Goal: Task Accomplishment & Management: Use online tool/utility

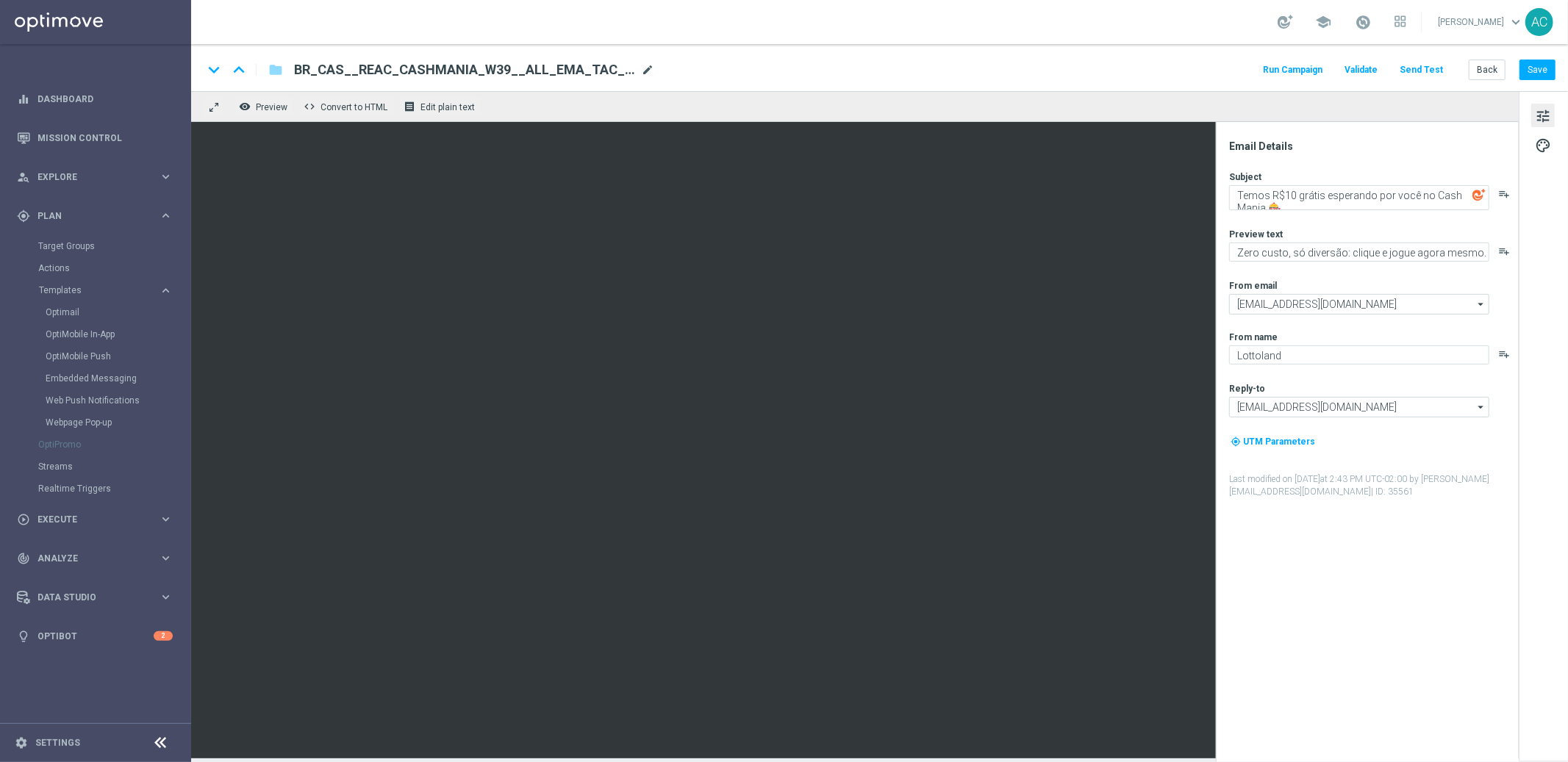
click at [648, 69] on span "mode_edit" at bounding box center [647, 69] width 13 height 13
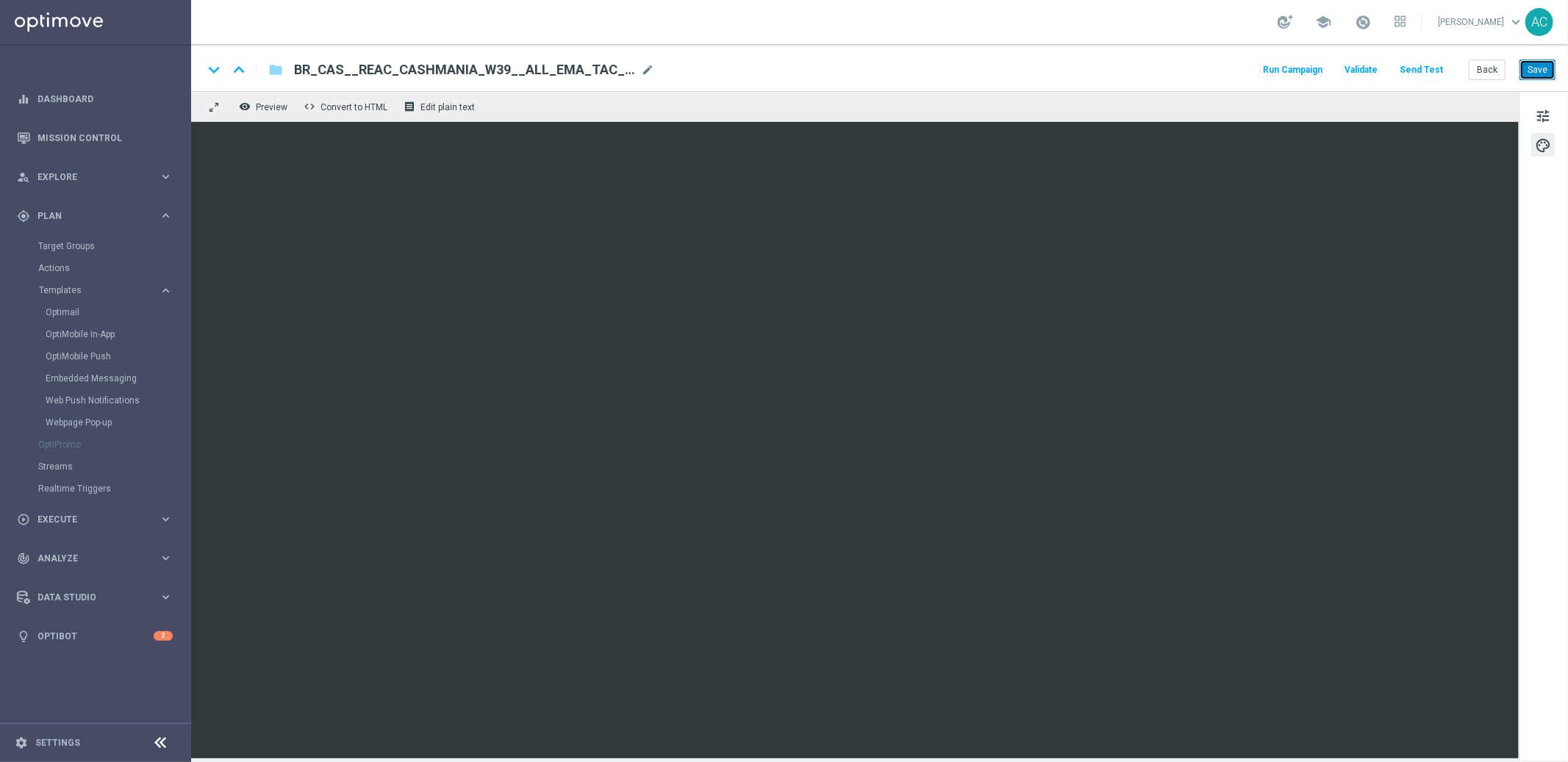
click at [1538, 70] on button "Save" at bounding box center [1537, 70] width 36 height 20
click at [557, 64] on span "BR_CAS__REAC_CASHMANIA_W39__ALL_EMA_TAC_GM(1)" at bounding box center [464, 69] width 341 height 17
click at [557, 64] on input "BR_CAS__REAC_CASHMANIA_W39__ALL_EMA_TAC_GM(1)" at bounding box center [476, 69] width 365 height 19
paste input "TURBOLOTTO_MS__ALL_EMA_TAC_GM"
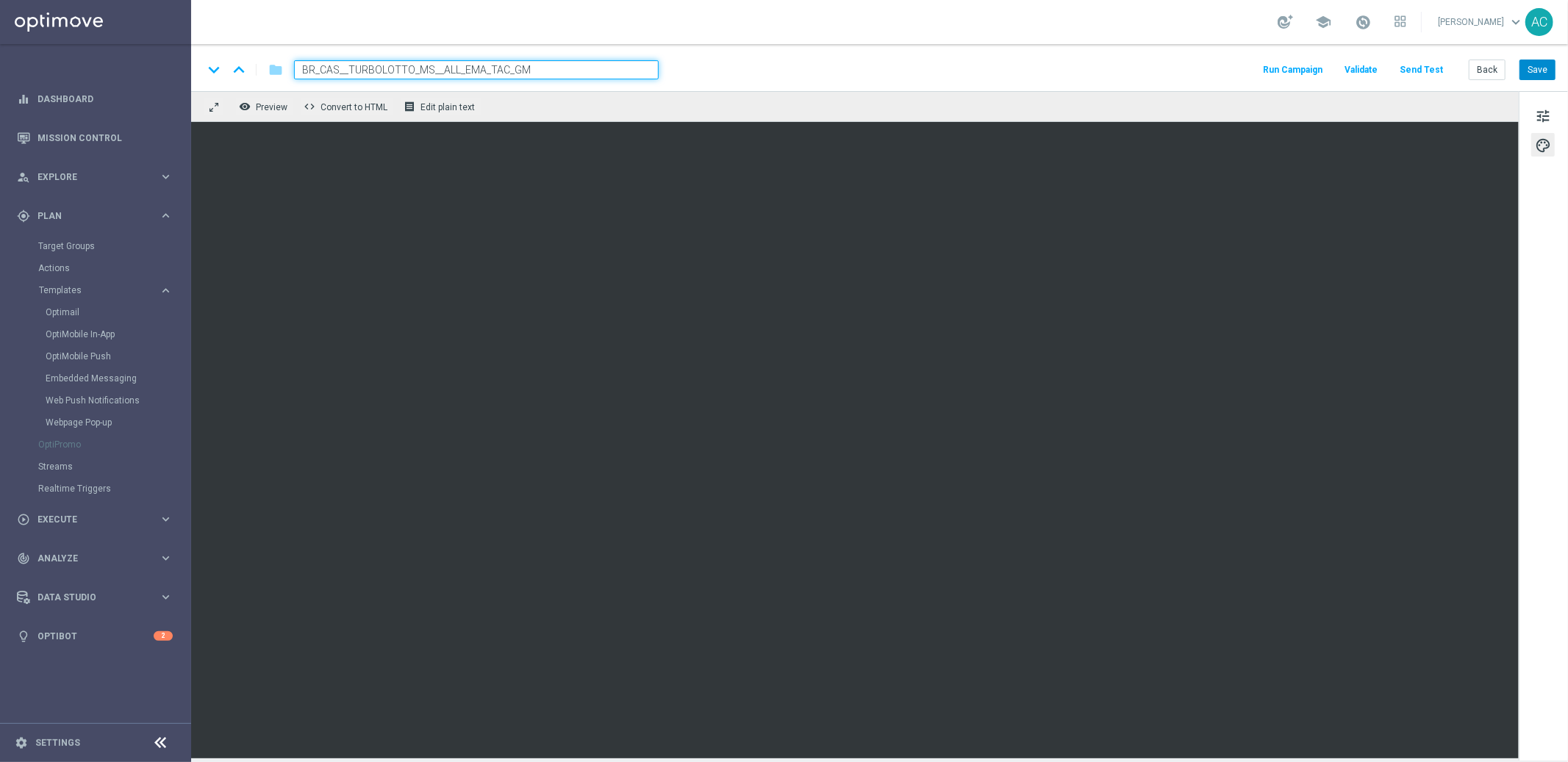
type input "BR_CAS__TURBOLOTTO_MS__ALL_EMA_TAC_GM"
click at [1542, 73] on button "Save" at bounding box center [1537, 70] width 36 height 20
click at [1542, 78] on button "Save" at bounding box center [1537, 70] width 36 height 20
click at [1542, 82] on div "keyboard_arrow_down keyboard_arrow_up folder BR_CAS__TURBOLOTTO_MS__ALL_EMA_TAC…" at bounding box center [879, 68] width 1377 height 47
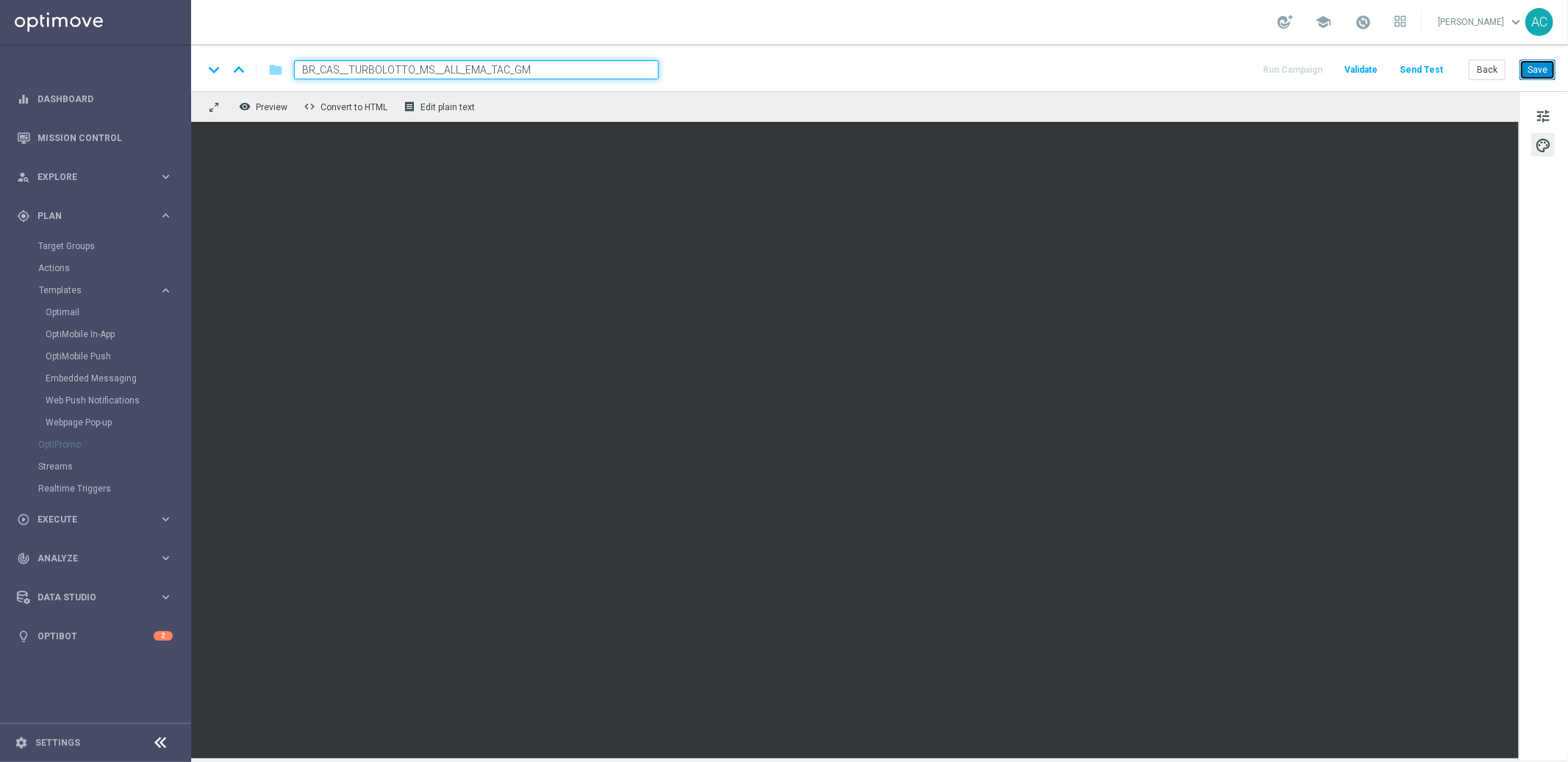
click at [1542, 79] on button "Save" at bounding box center [1537, 70] width 36 height 20
click at [543, 60] on input "BR_CAS__TURBOLOTTO_MS__ALL_EMA_TAC_GM" at bounding box center [476, 69] width 365 height 19
click at [537, 65] on input "BR_CAS__TURBOLOTTO_MS__ALL_EMA_TAC_GM" at bounding box center [476, 69] width 365 height 19
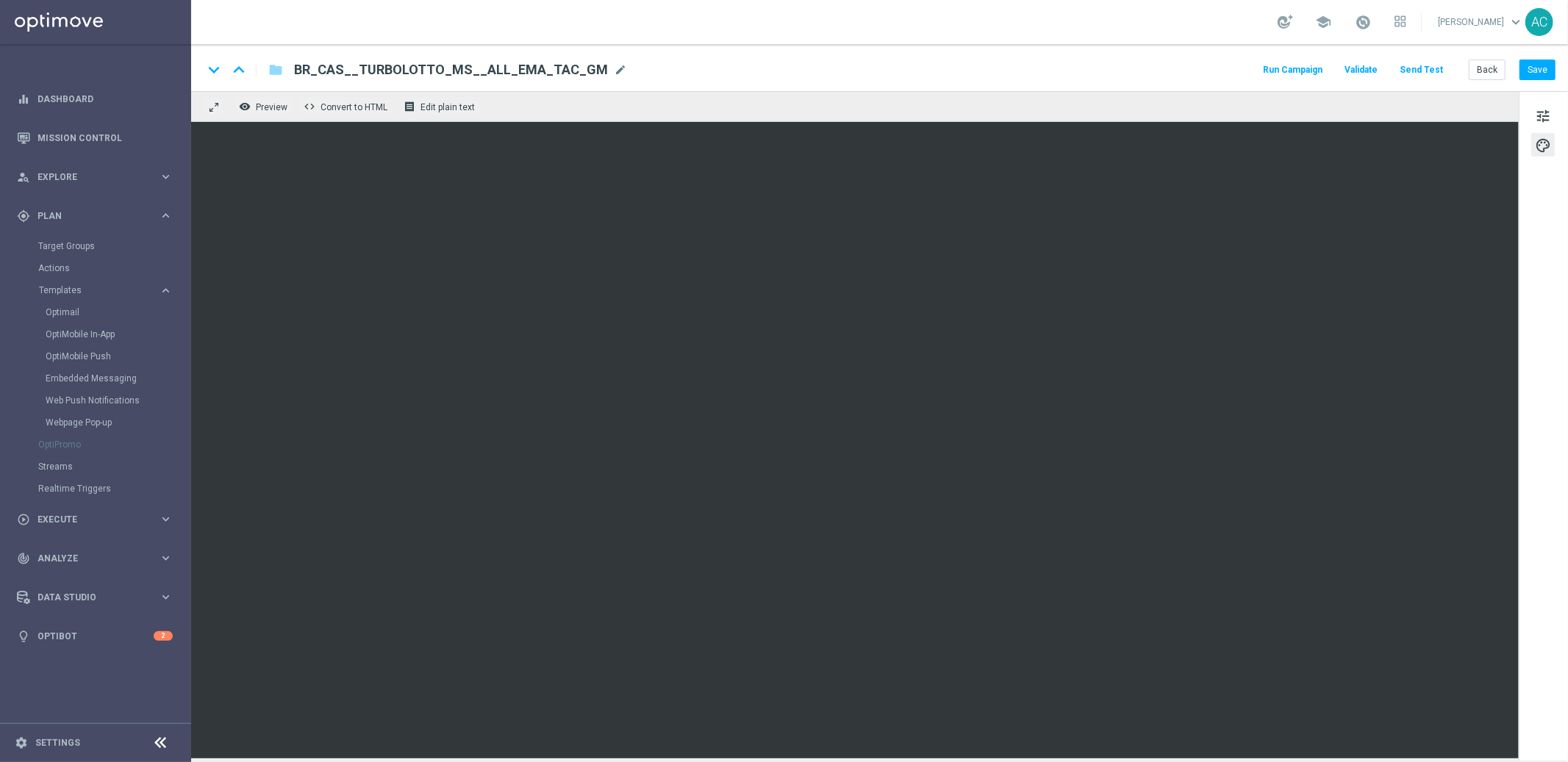
click at [424, 69] on span "BR_CAS__TURBOLOTTO_MS__ALL_EMA_TAC_GM" at bounding box center [451, 69] width 314 height 17
click at [0, 0] on input "BR_CAS__TURBOLOTTO_MS__ALL_EMA_TAC_GM" at bounding box center [0, 0] width 0 height 0
click at [424, 69] on input "BR_CAS__TURBOLOTTO_MS__ALL_EMA_TAC_GM" at bounding box center [476, 69] width 365 height 19
click at [1541, 114] on span "tune" at bounding box center [1543, 116] width 17 height 19
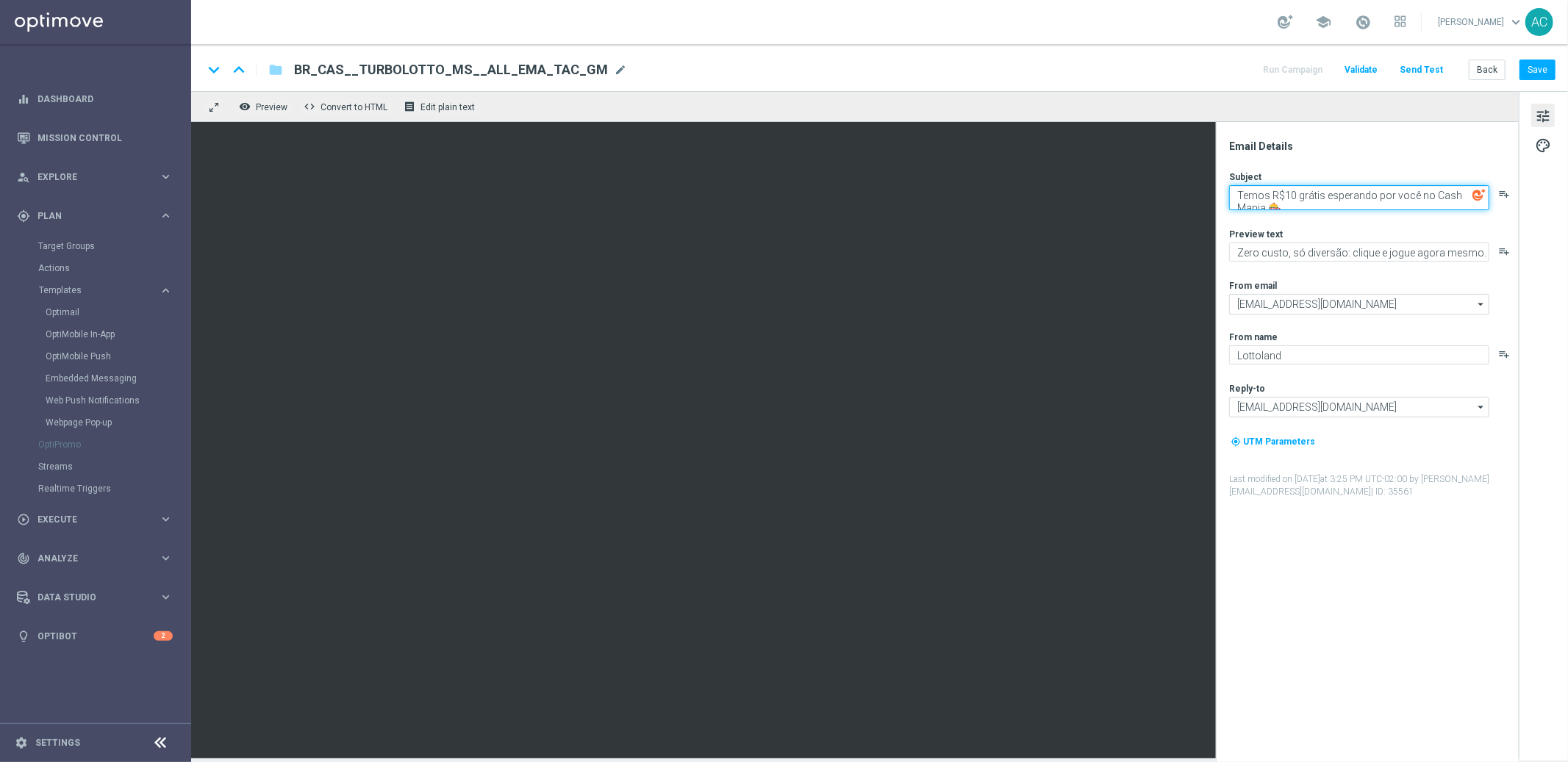
click at [1327, 202] on textarea "Temos R$10 grátis esperando por você no Cash Mania 🎰" at bounding box center [1359, 198] width 260 height 25
paste textarea "Mais chances, mais prêmios: jogue agora na TurboSena"
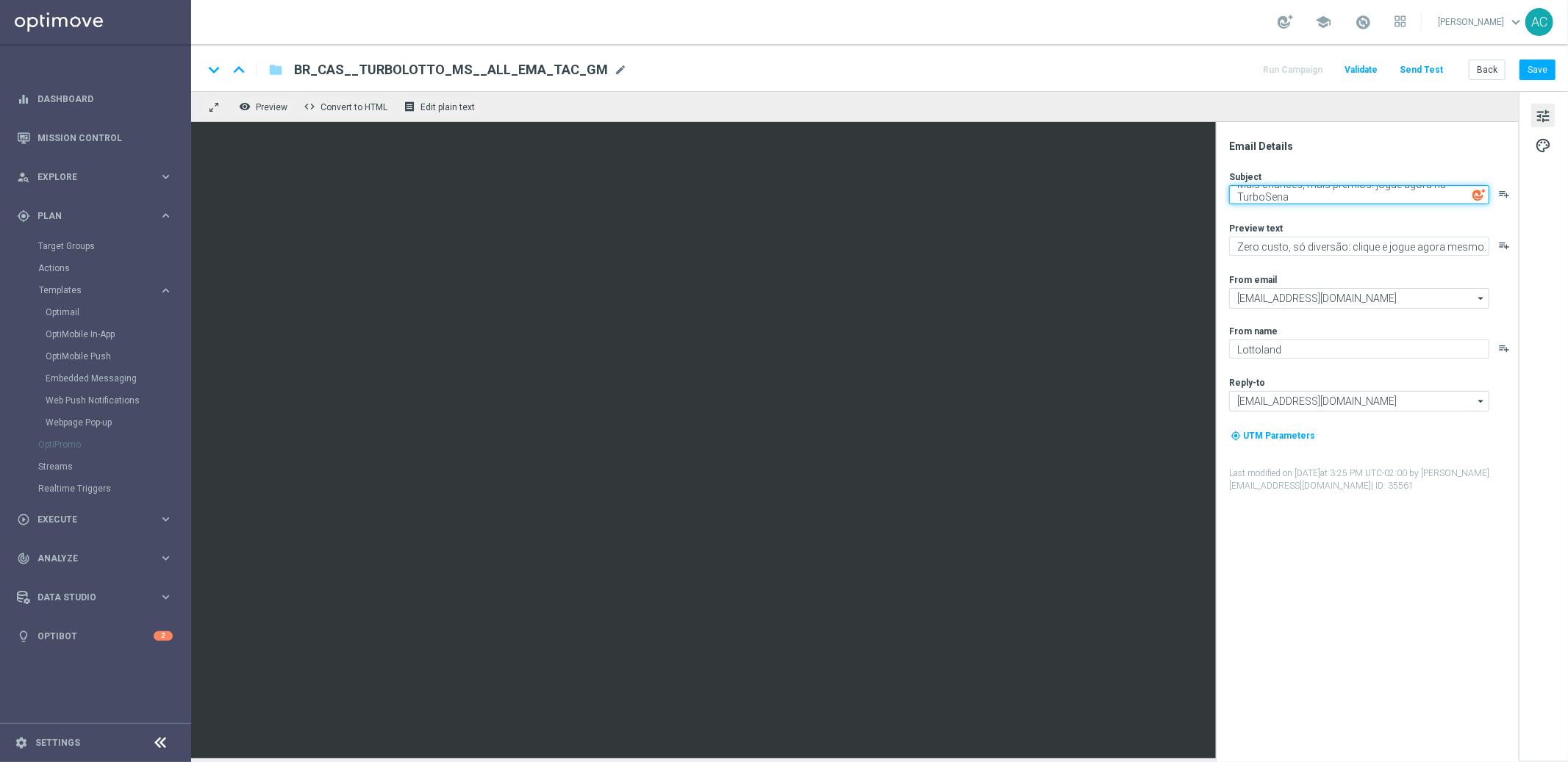
type textarea "Mais chances, mais prêmios: jogue agora na TurboSena"
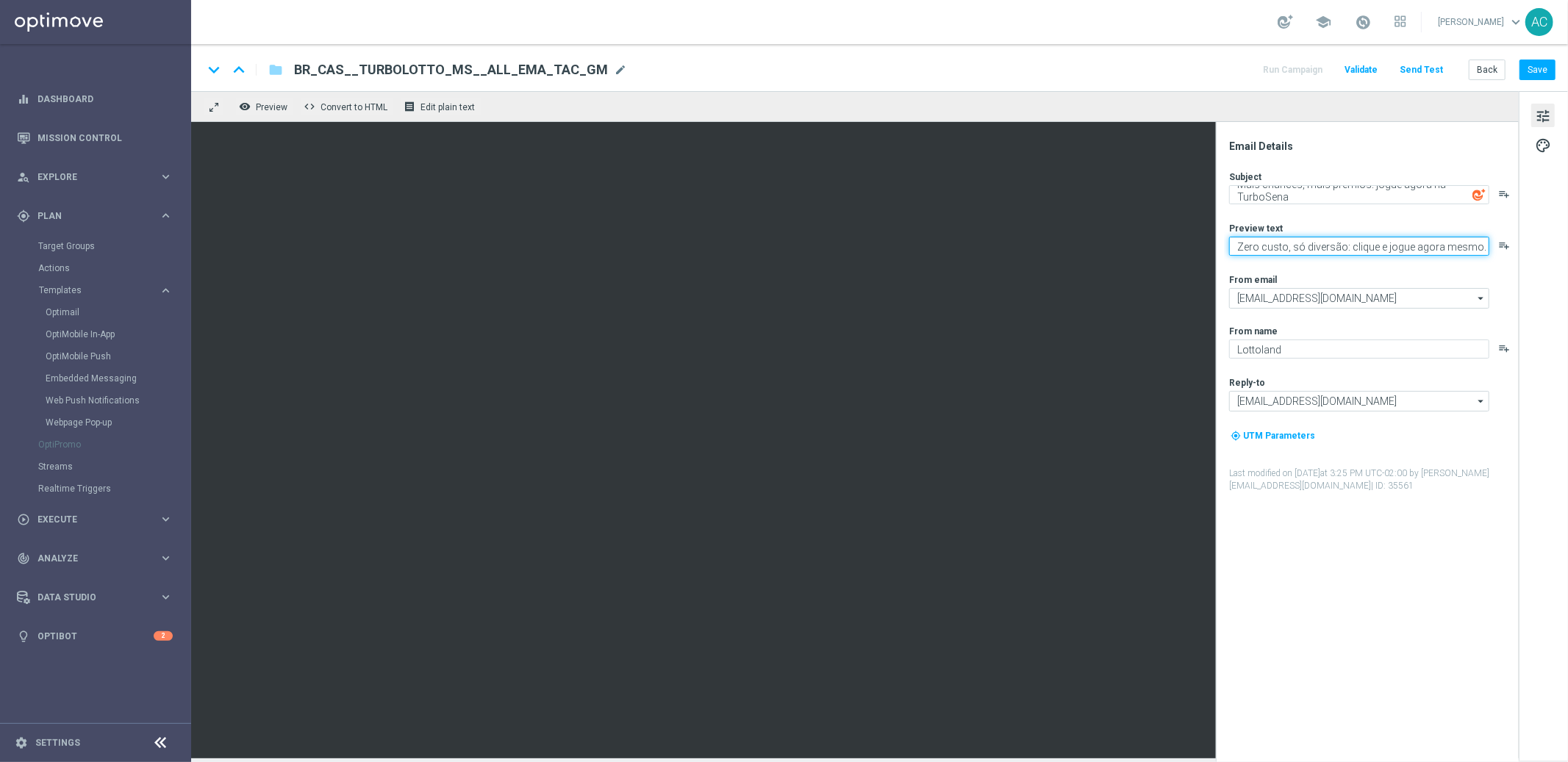
click at [1331, 245] on textarea "Zero custo, só diversão: clique e jogue agora mesmo." at bounding box center [1359, 246] width 260 height 19
paste textarea "Jackpot de R$25 milhões + prêmios fixos para quem acerta 2 ou 3 números"
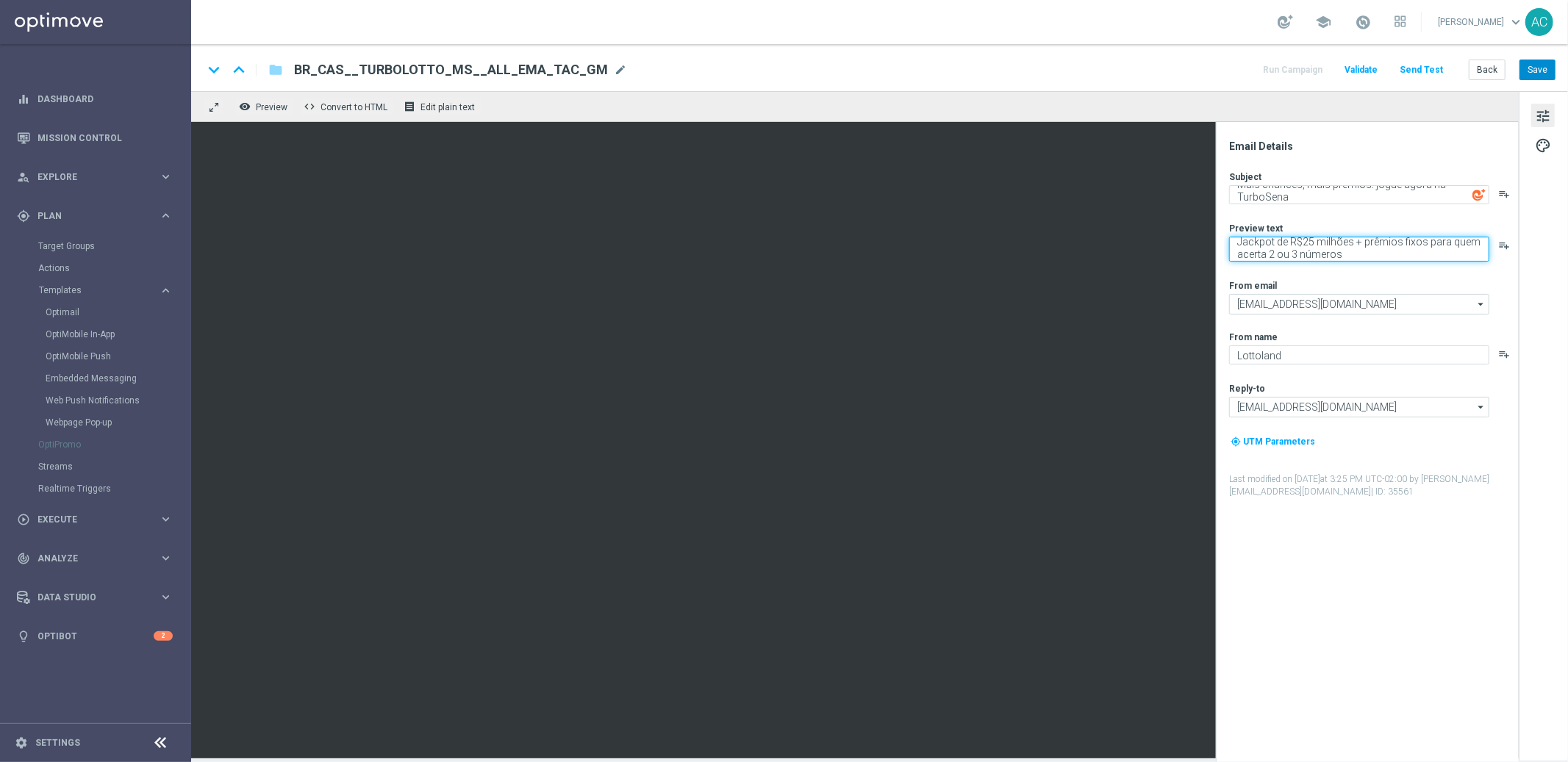
type textarea "Jackpot de R$25 milhões + prêmios fixos para quem acerta 2 ou 3 números"
click at [1544, 68] on button "Save" at bounding box center [1537, 70] width 36 height 20
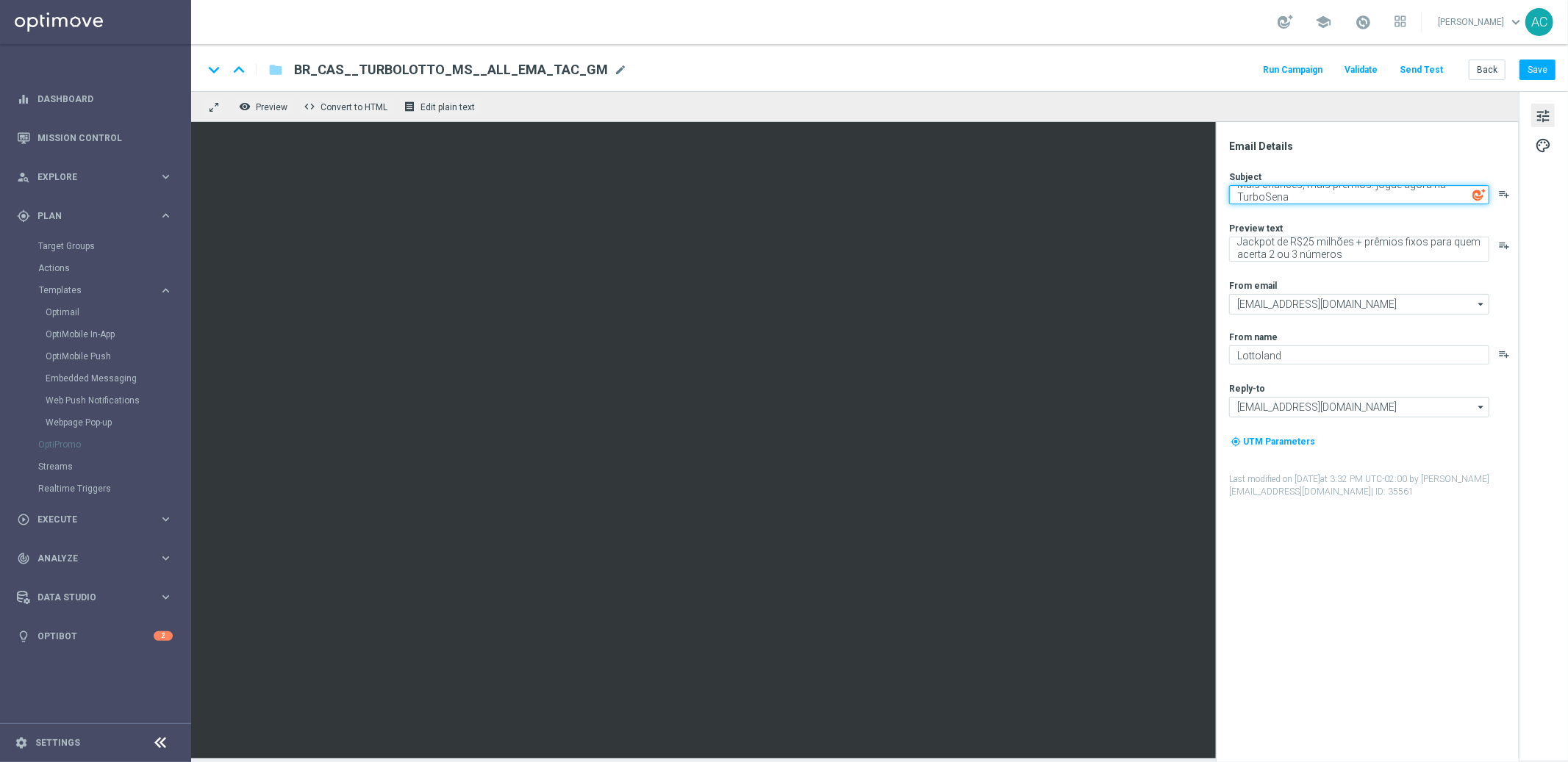
click at [1262, 201] on textarea "Mais chances, mais prêmios: jogue agora na TurboSena" at bounding box center [1359, 195] width 260 height 19
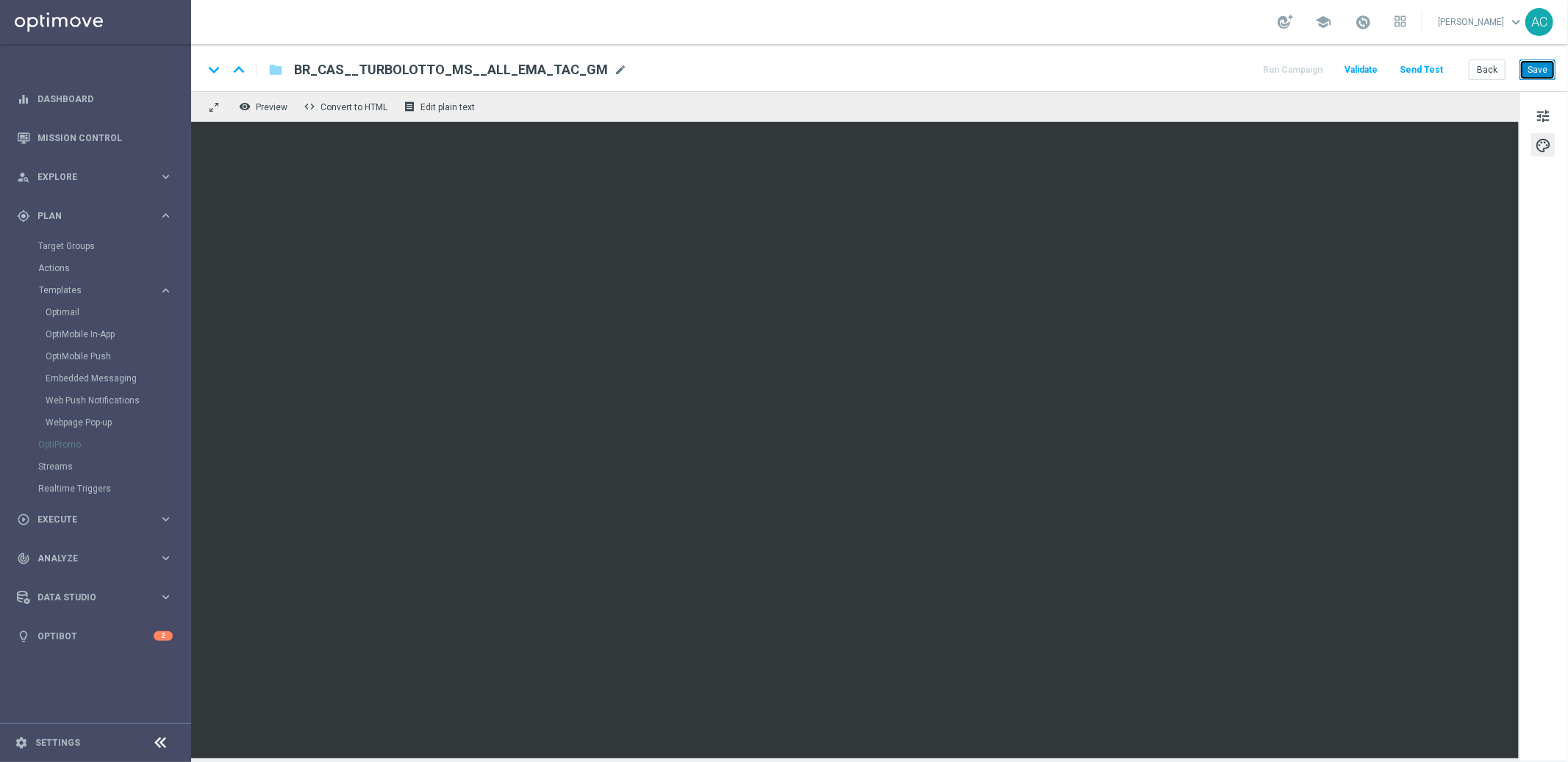
click at [1540, 67] on button "Save" at bounding box center [1537, 70] width 36 height 20
click at [1537, 76] on button "Save" at bounding box center [1537, 70] width 36 height 20
click at [1537, 73] on button "Save" at bounding box center [1537, 70] width 36 height 20
click at [1546, 77] on button "Save" at bounding box center [1537, 70] width 36 height 20
click at [1535, 72] on button "Save" at bounding box center [1537, 70] width 36 height 20
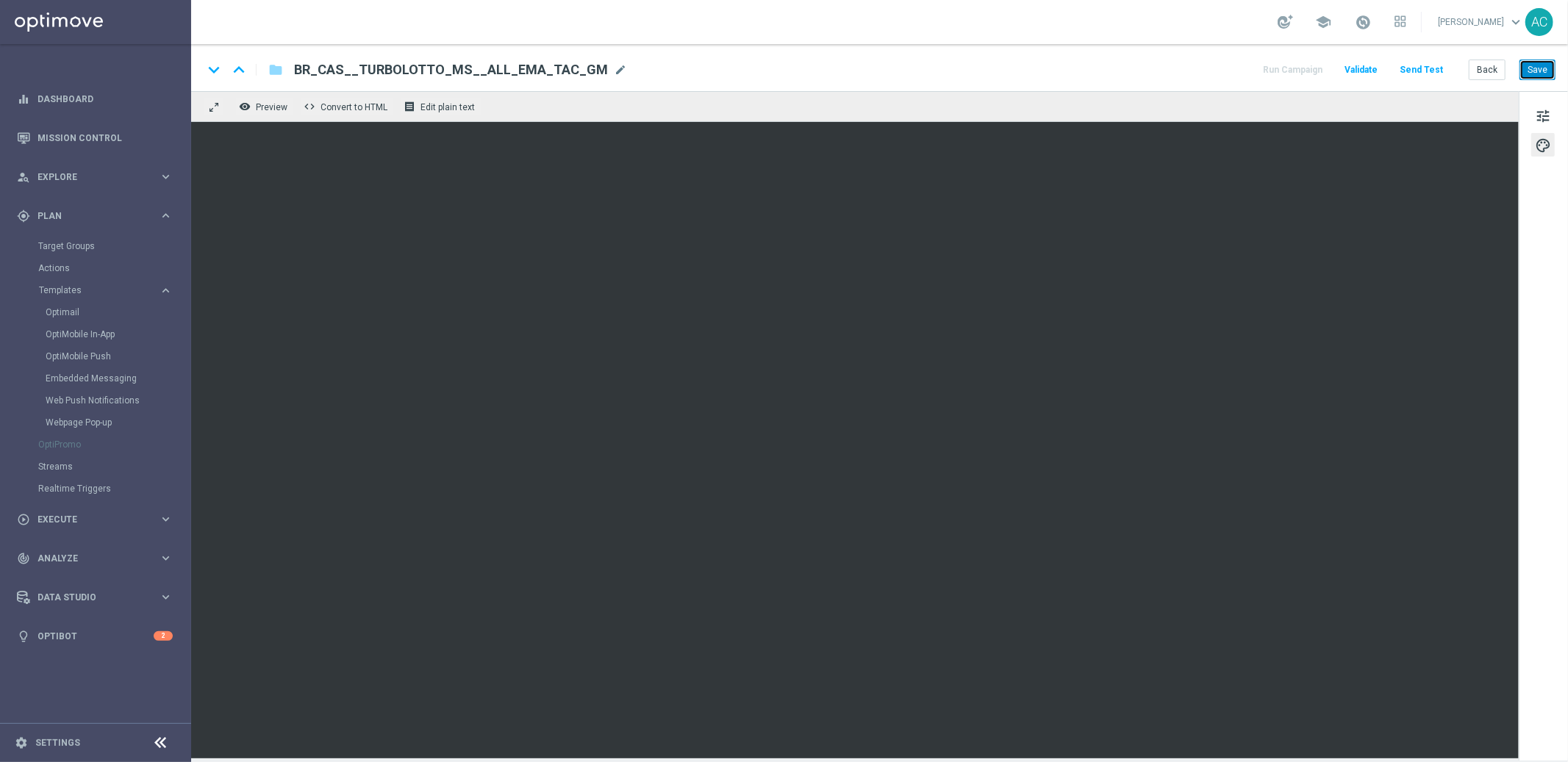
click at [1538, 71] on button "Save" at bounding box center [1537, 70] width 36 height 20
click at [1538, 78] on button "Save" at bounding box center [1537, 70] width 36 height 20
click at [1534, 65] on button "Save" at bounding box center [1537, 70] width 36 height 20
click at [1536, 73] on button "Save" at bounding box center [1537, 70] width 36 height 20
click at [1548, 69] on button "Save" at bounding box center [1537, 70] width 36 height 20
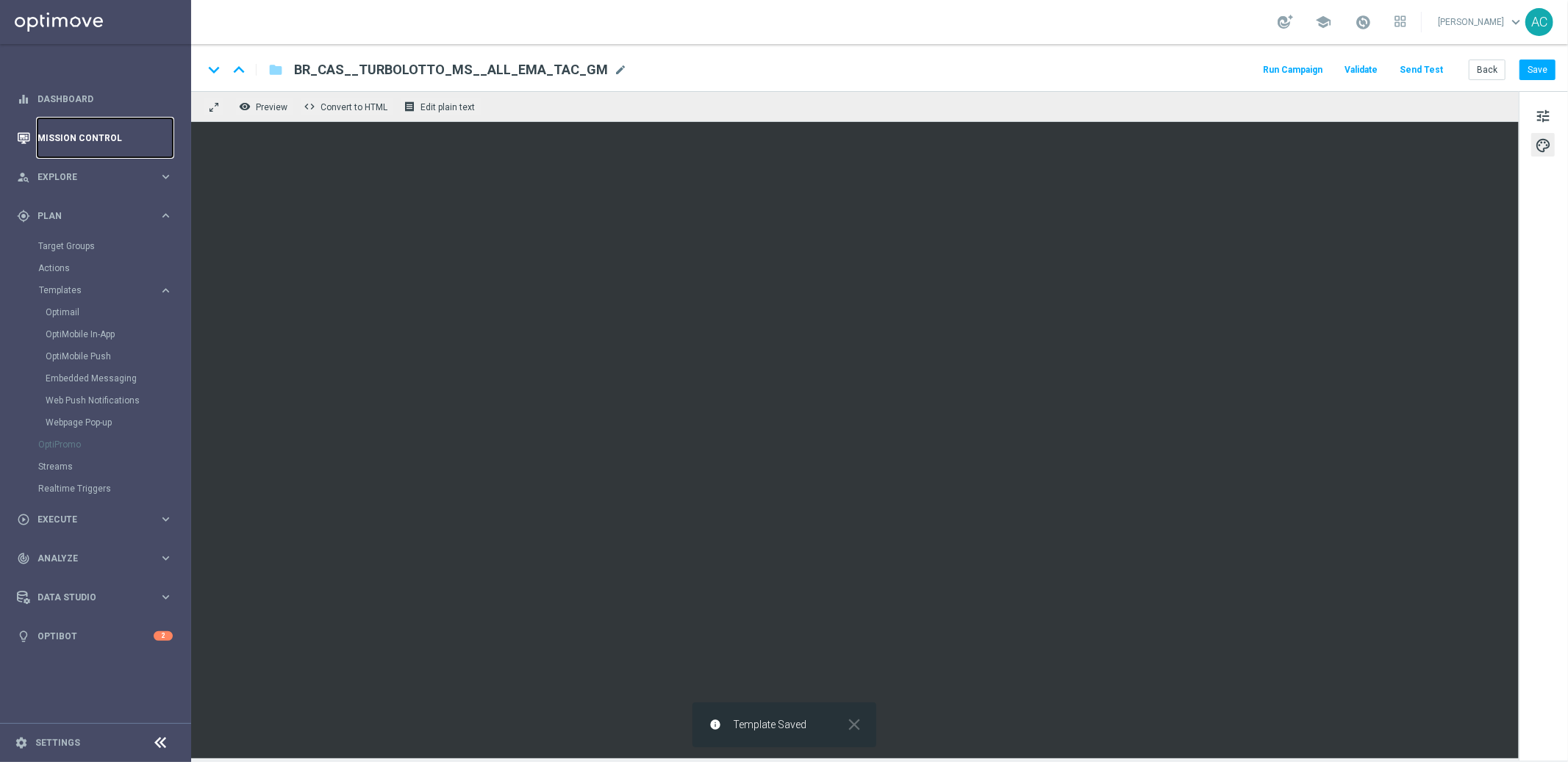
click at [76, 138] on link "Mission Control" at bounding box center [106, 137] width 136 height 39
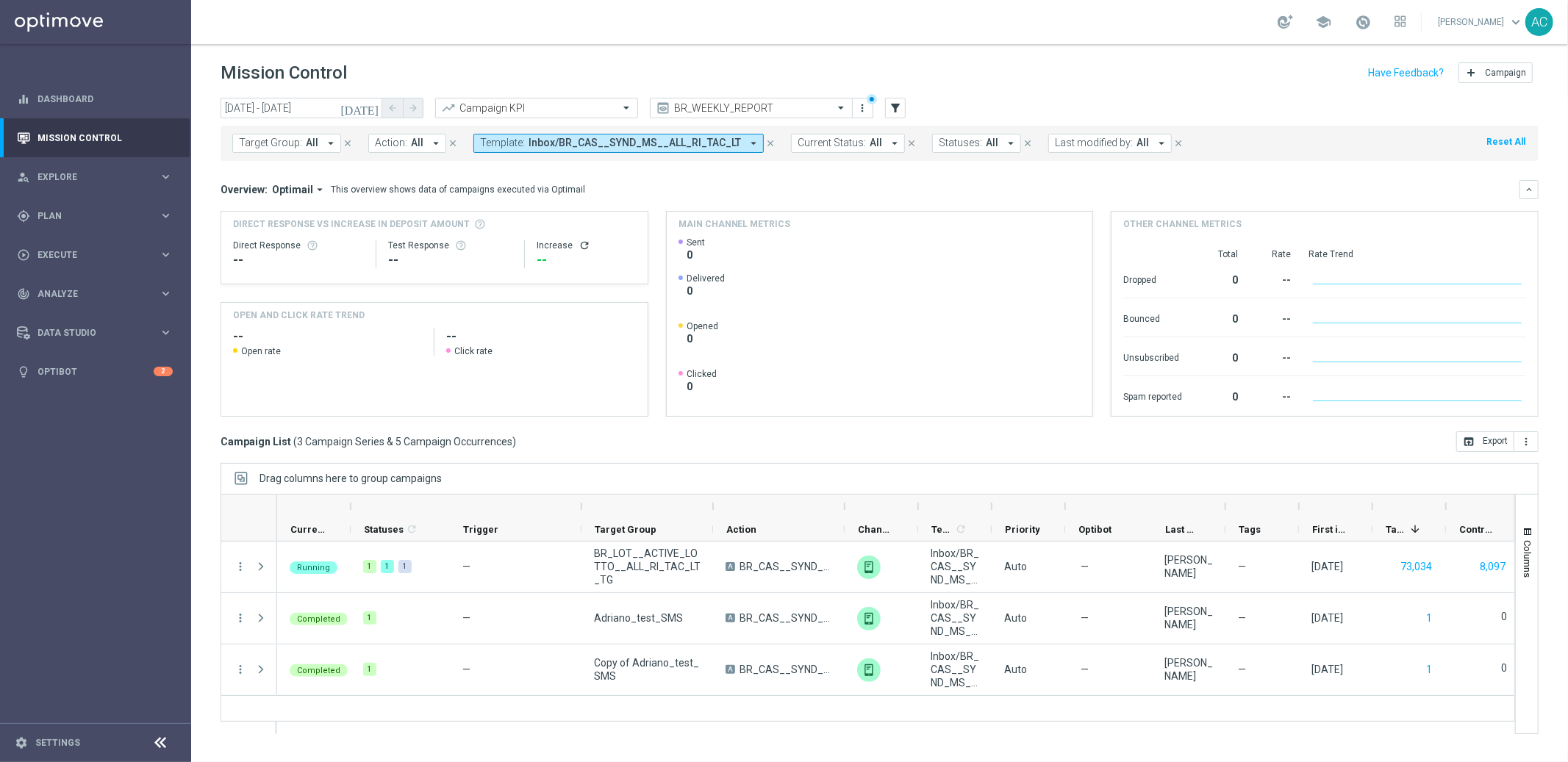
click at [600, 144] on span "Inbox/BR_CAS__SYND_MS__ALL_RI_TAC_LT" at bounding box center [635, 143] width 213 height 13
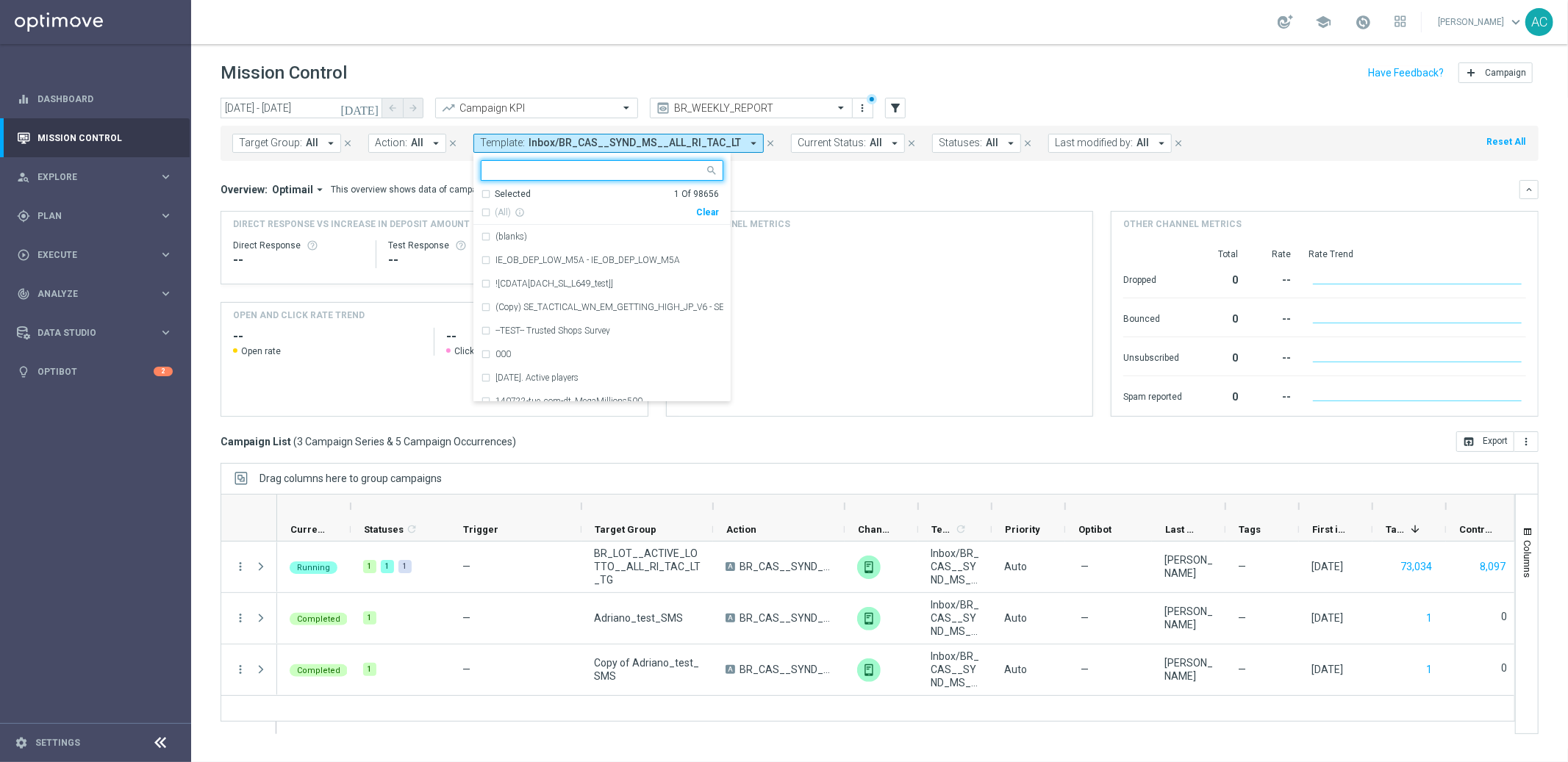
click at [0, 0] on div "Clear" at bounding box center [0, 0] width 0 height 0
click at [827, 192] on div "Overview: Optimail arrow_drop_down This overview shows data of campaigns execut…" at bounding box center [870, 189] width 1299 height 13
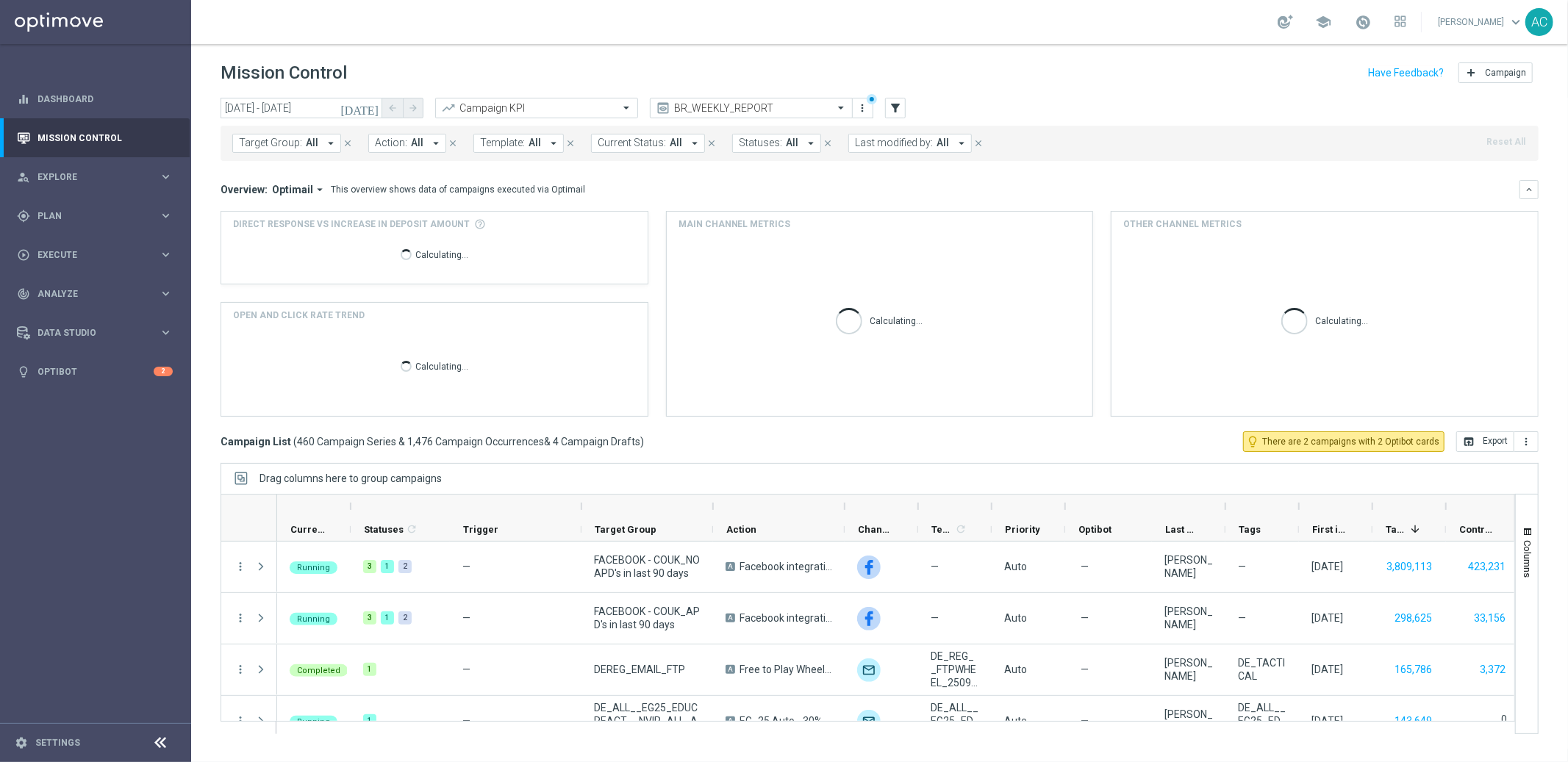
click at [500, 149] on span "Template:" at bounding box center [502, 143] width 45 height 13
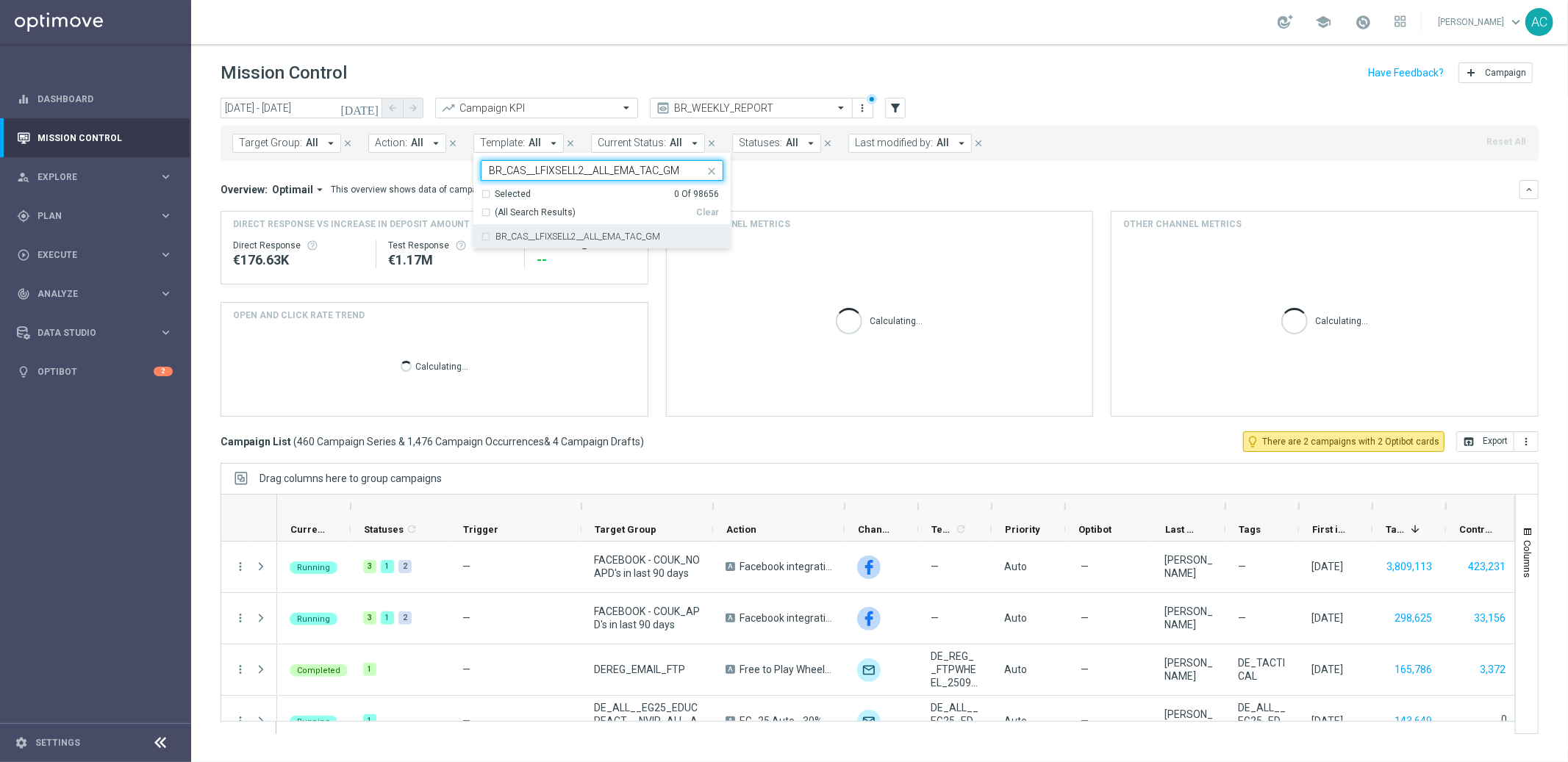
click at [486, 238] on div "BR_CAS__LFIXSELL2__ALL_EMA_TAC_GM" at bounding box center [602, 236] width 243 height 24
type input "BR_CAS__LFIXSELL2__ALL_EMA_TAC_GM"
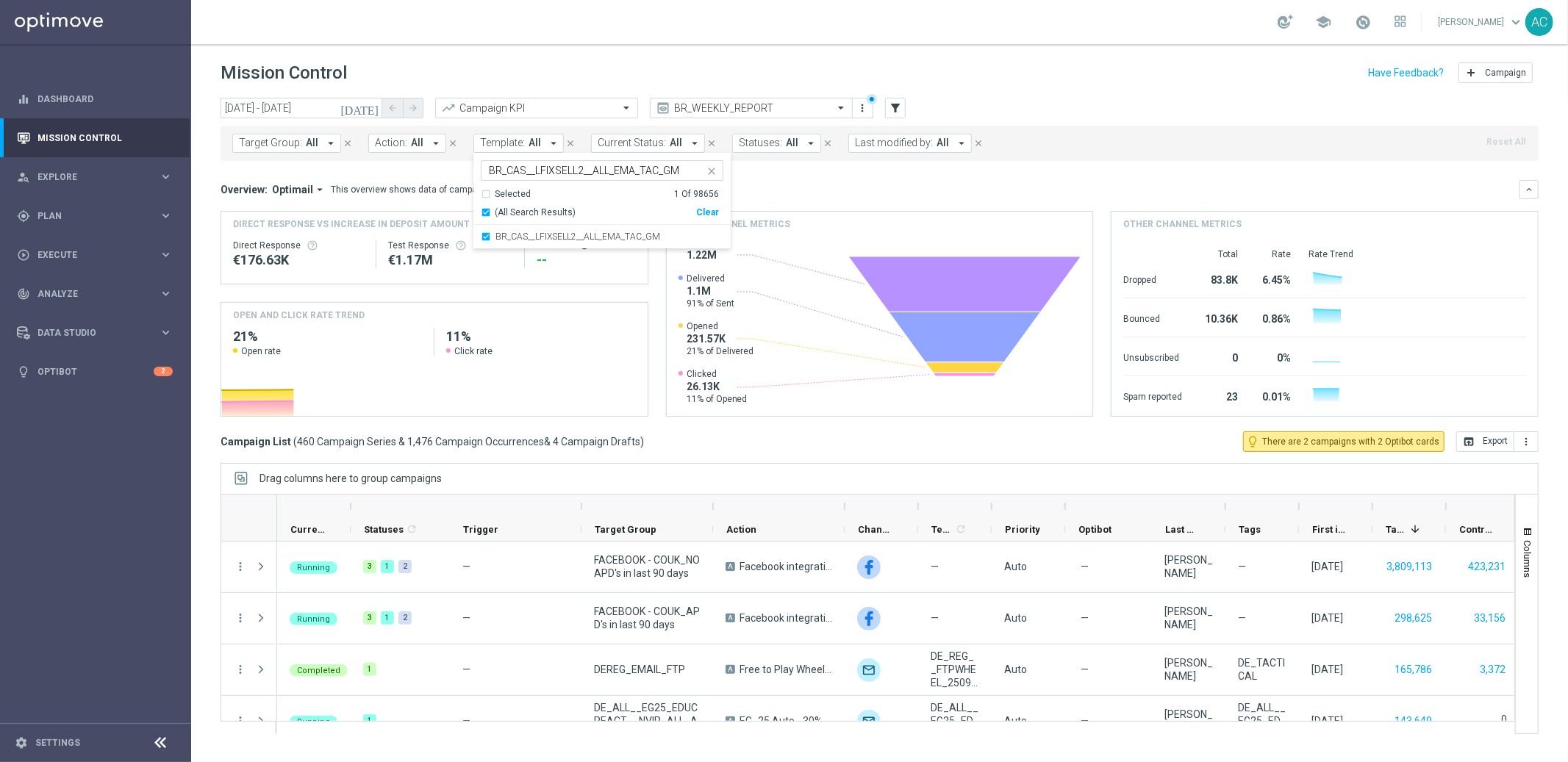
click at [858, 195] on div "Overview: Optimail arrow_drop_down This overview shows data of campaigns execut…" at bounding box center [870, 189] width 1299 height 13
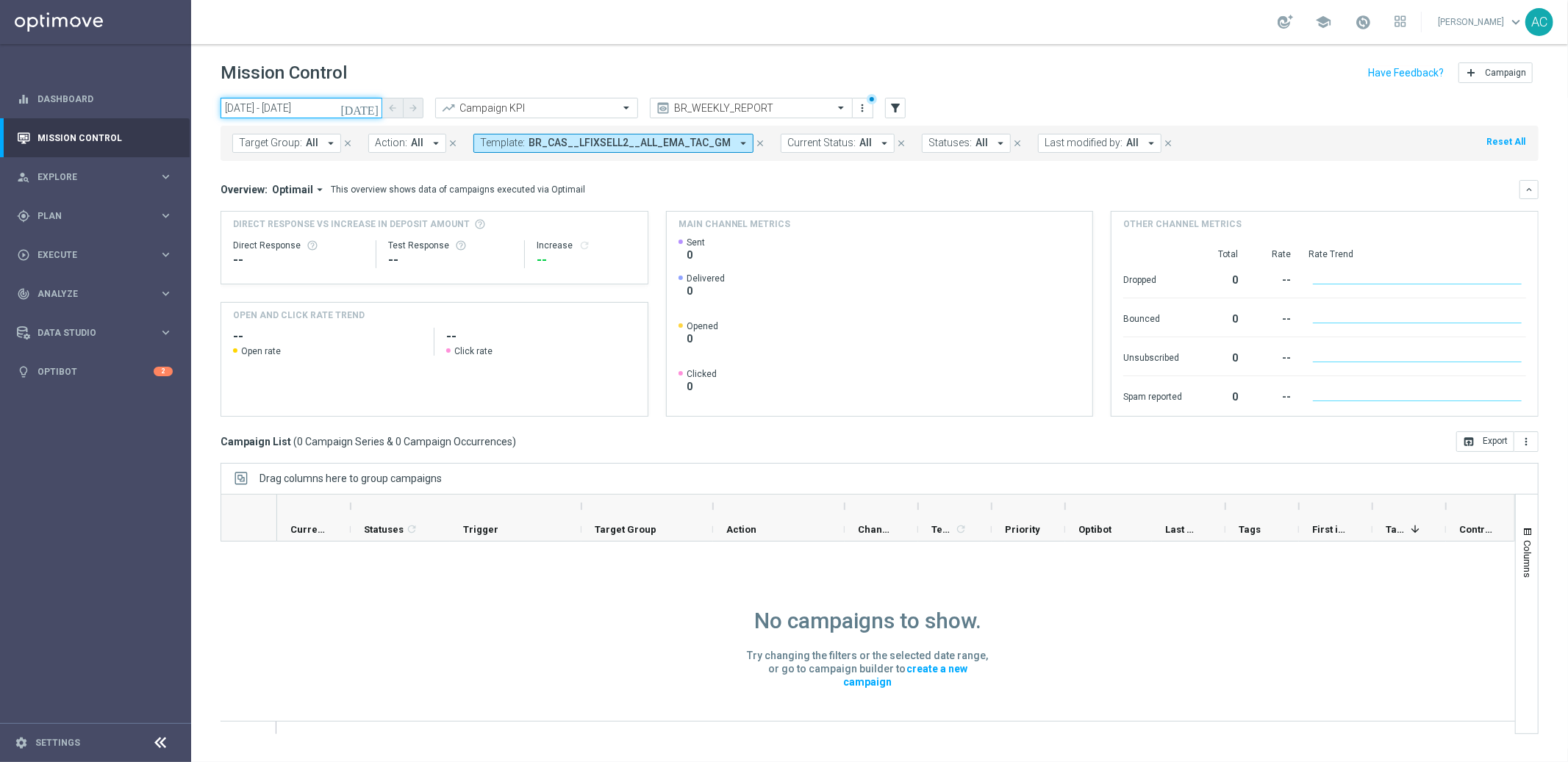
click at [270, 111] on input "[DATE] - [DATE]" at bounding box center [301, 108] width 162 height 20
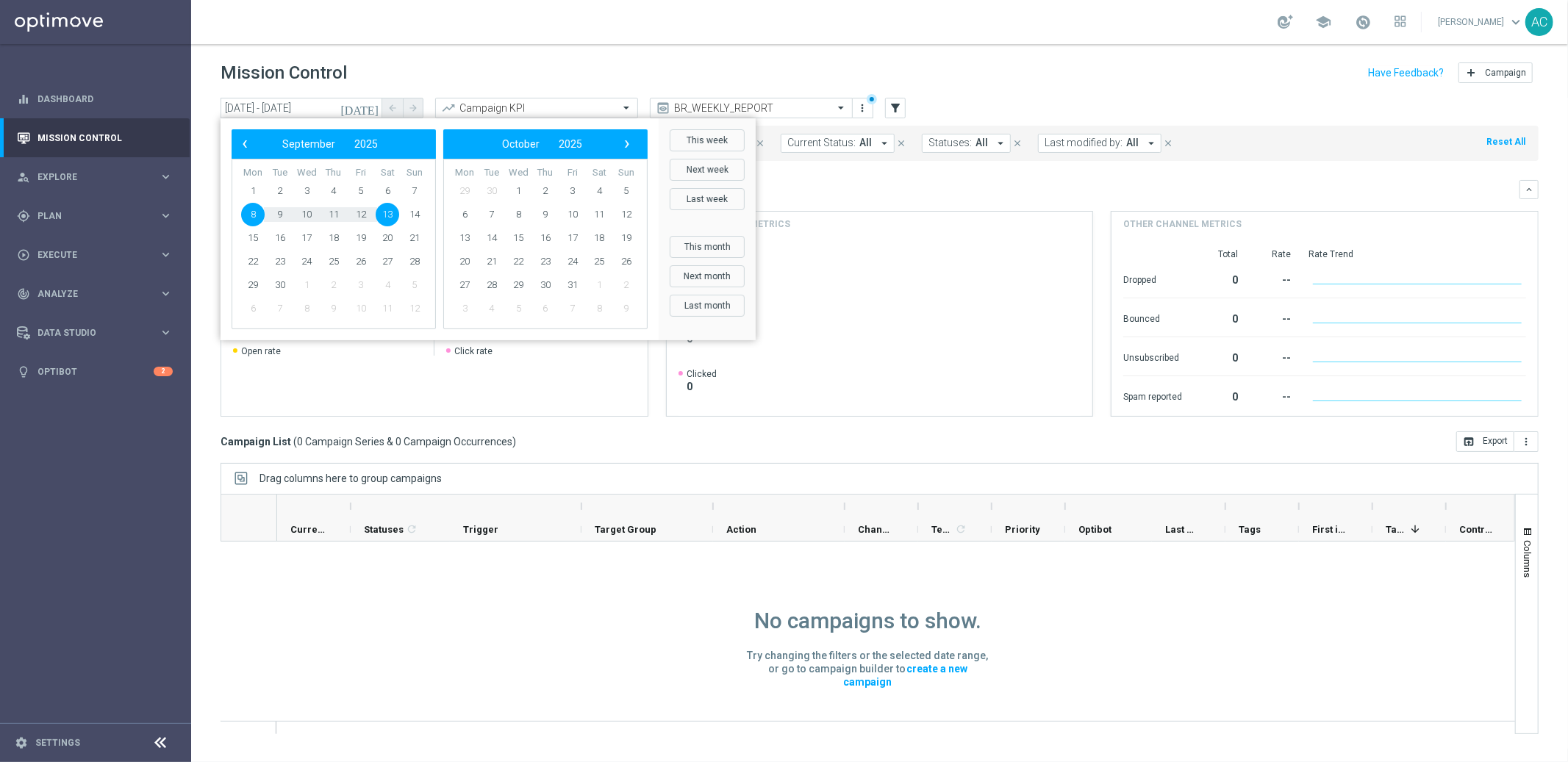
click at [250, 218] on span "8" at bounding box center [253, 214] width 24 height 24
click at [366, 212] on span "12" at bounding box center [361, 214] width 24 height 24
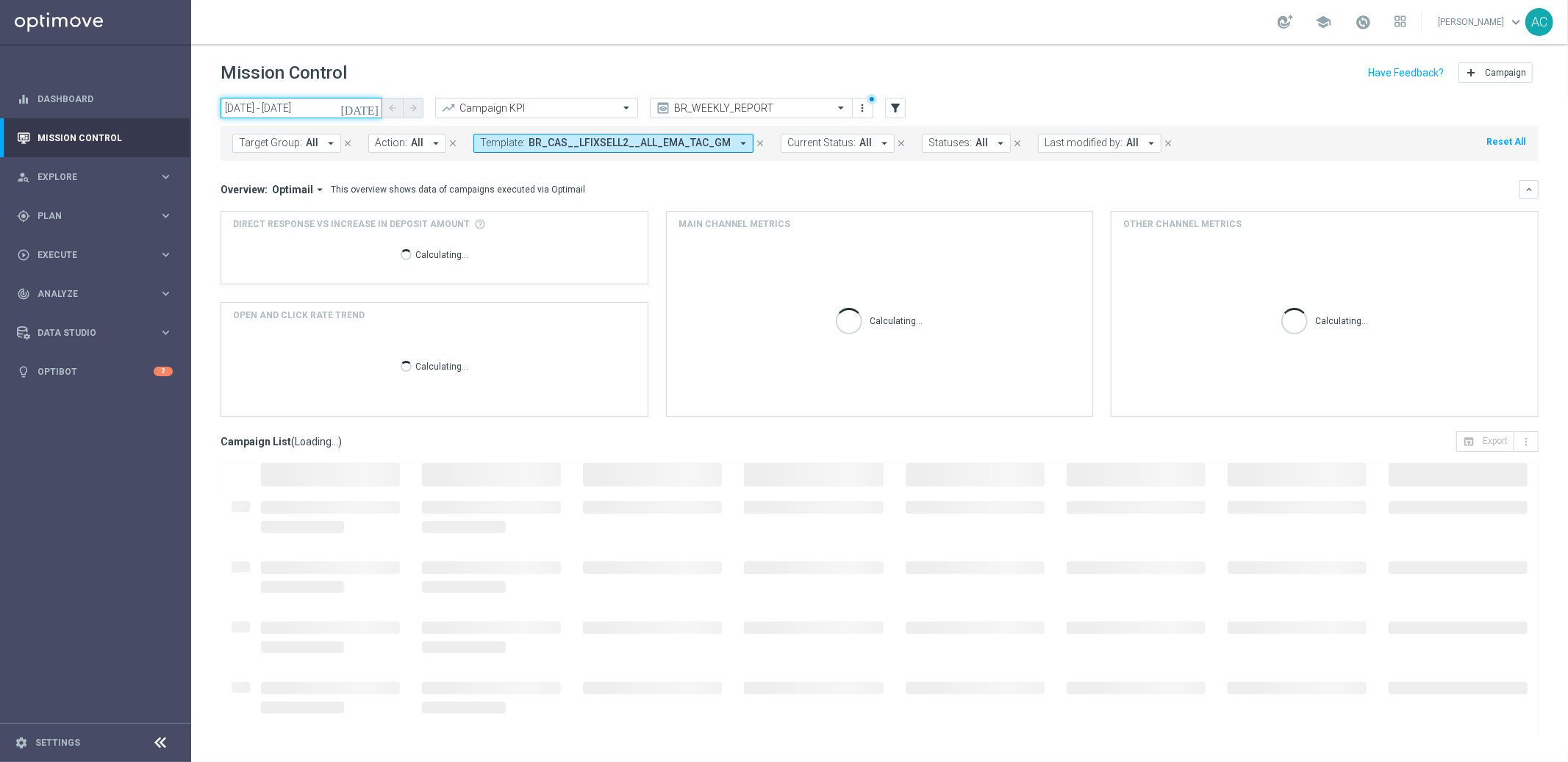
click at [314, 108] on input "[DATE] - [DATE]" at bounding box center [301, 108] width 162 height 20
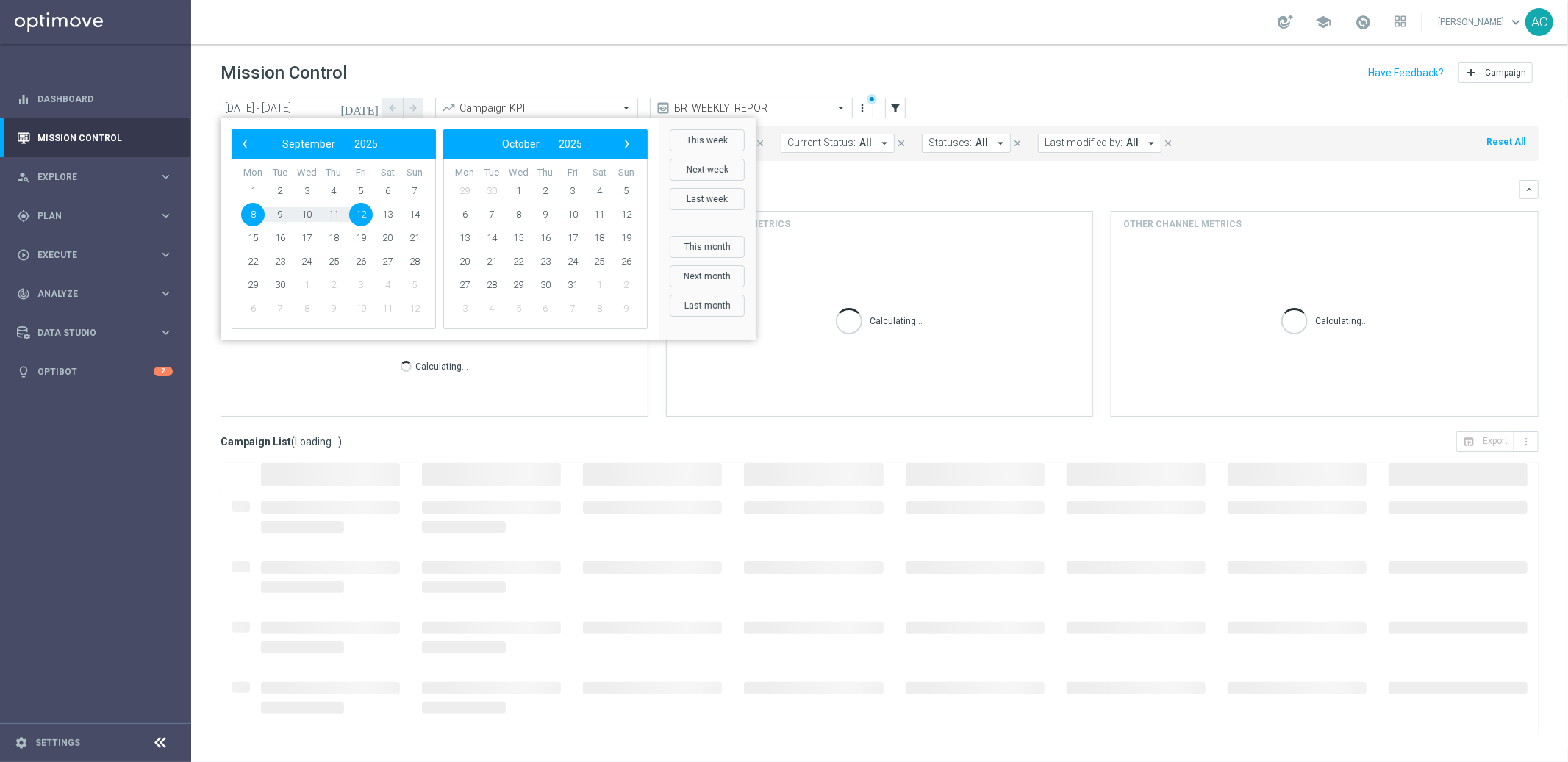
click at [358, 214] on span "12" at bounding box center [361, 214] width 24 height 24
click at [338, 265] on span "25" at bounding box center [334, 262] width 24 height 24
type input "[DATE] - [DATE]"
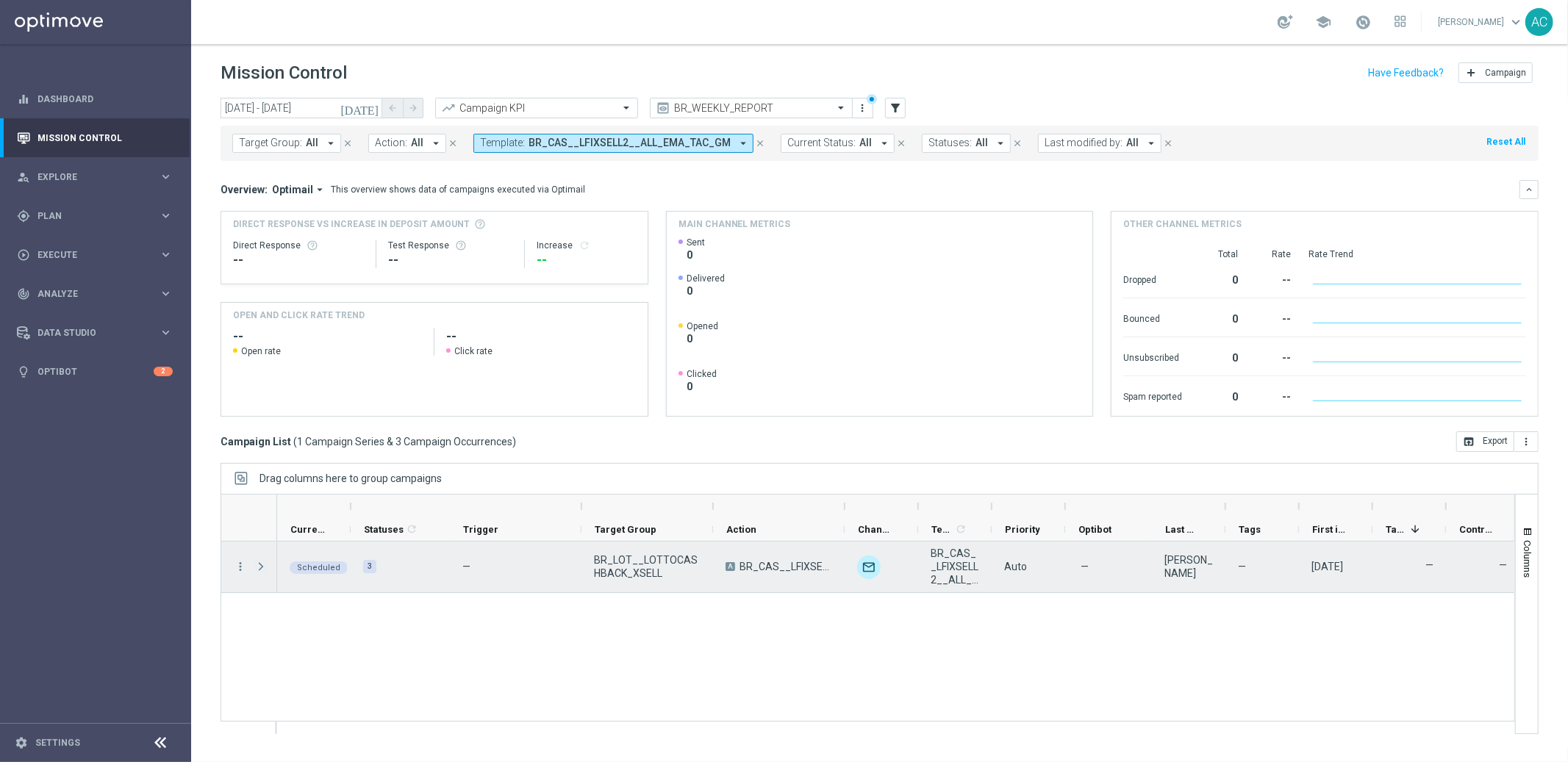
click at [258, 567] on span at bounding box center [261, 567] width 13 height 12
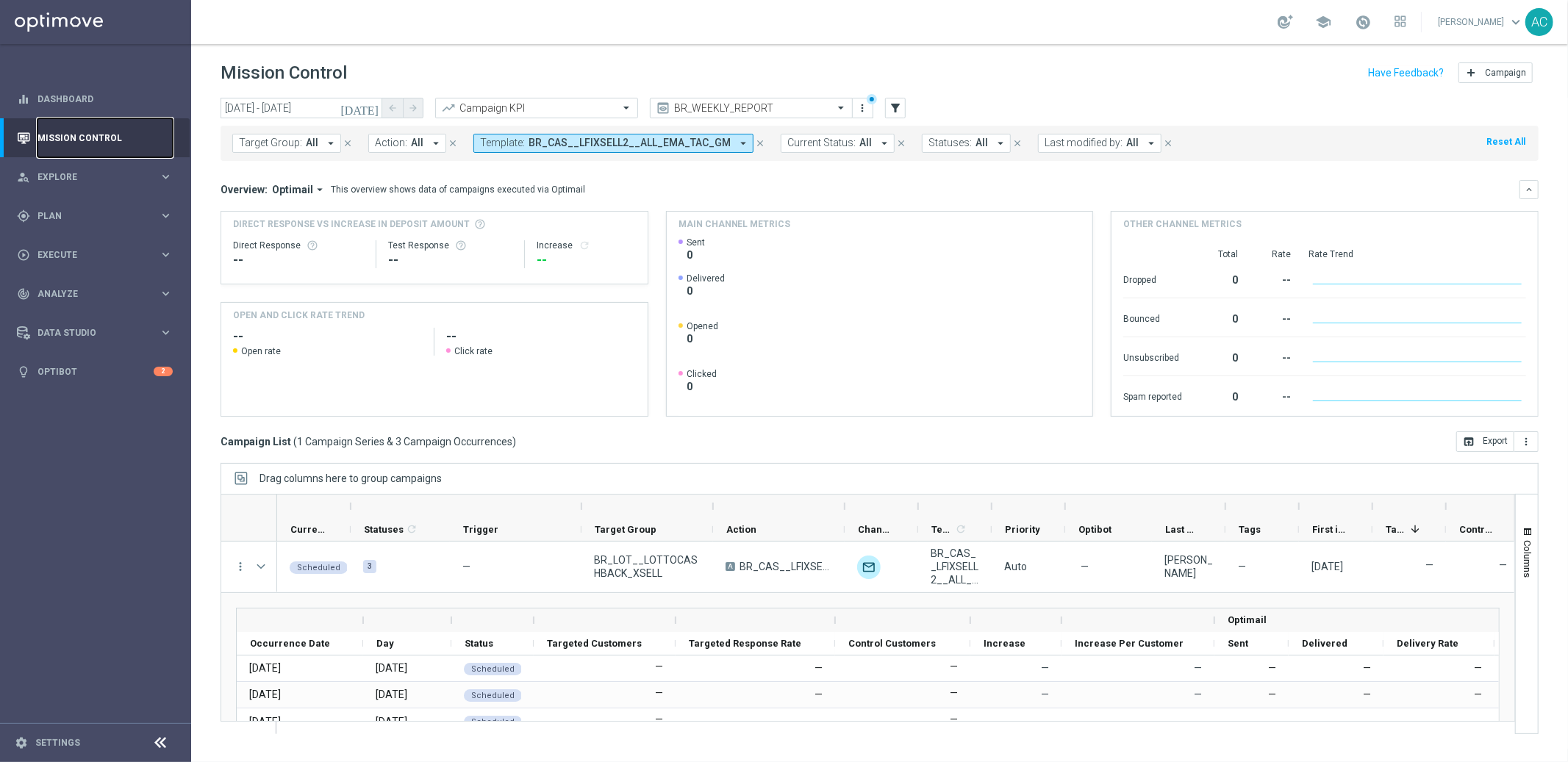
click at [72, 143] on link "Mission Control" at bounding box center [106, 137] width 136 height 39
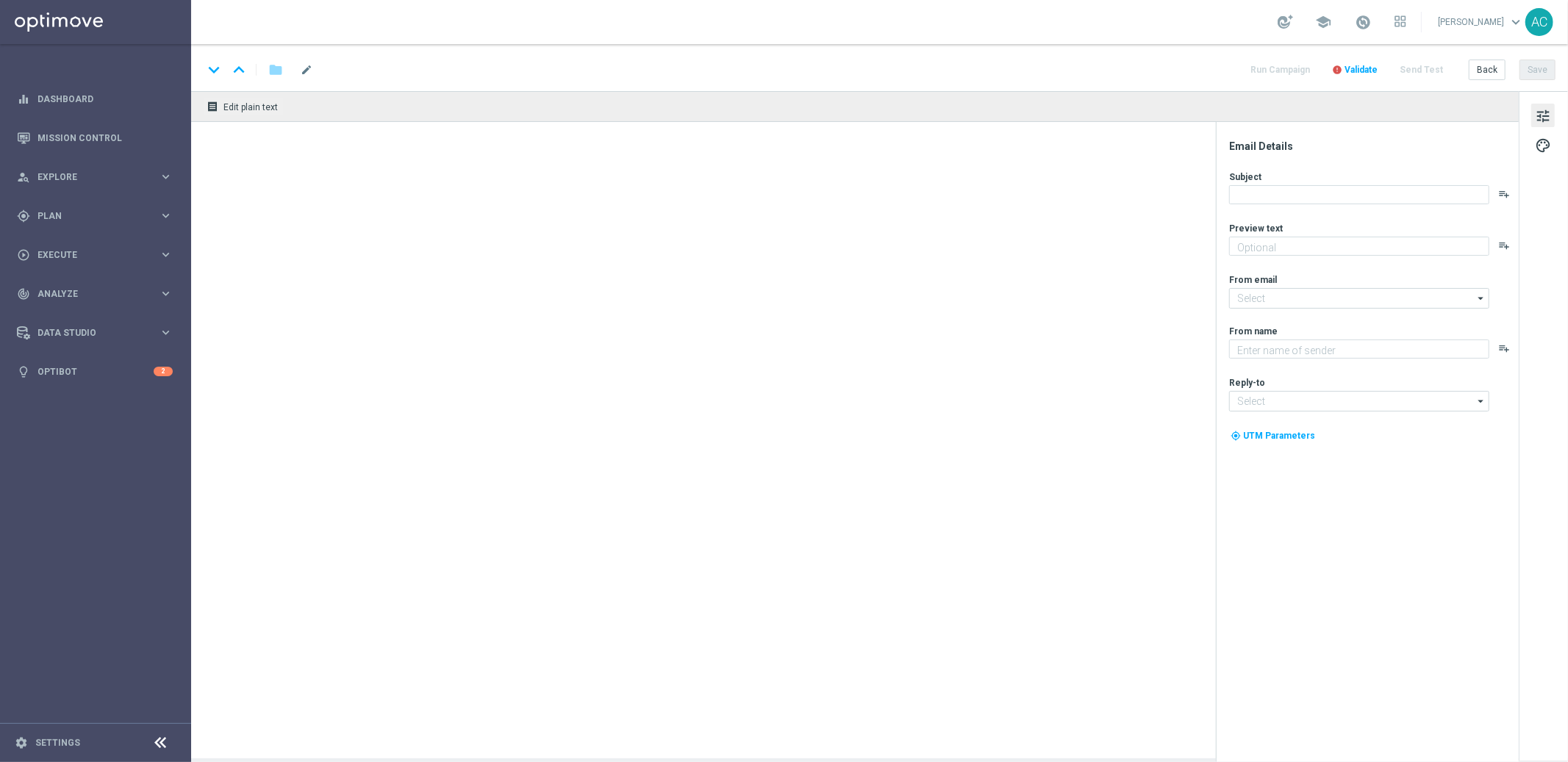
type textarea "Se ganhar, o prêmio é todo seu, se perder devolvemos até R$100 em cashback de L…"
type textarea "Lottoland"
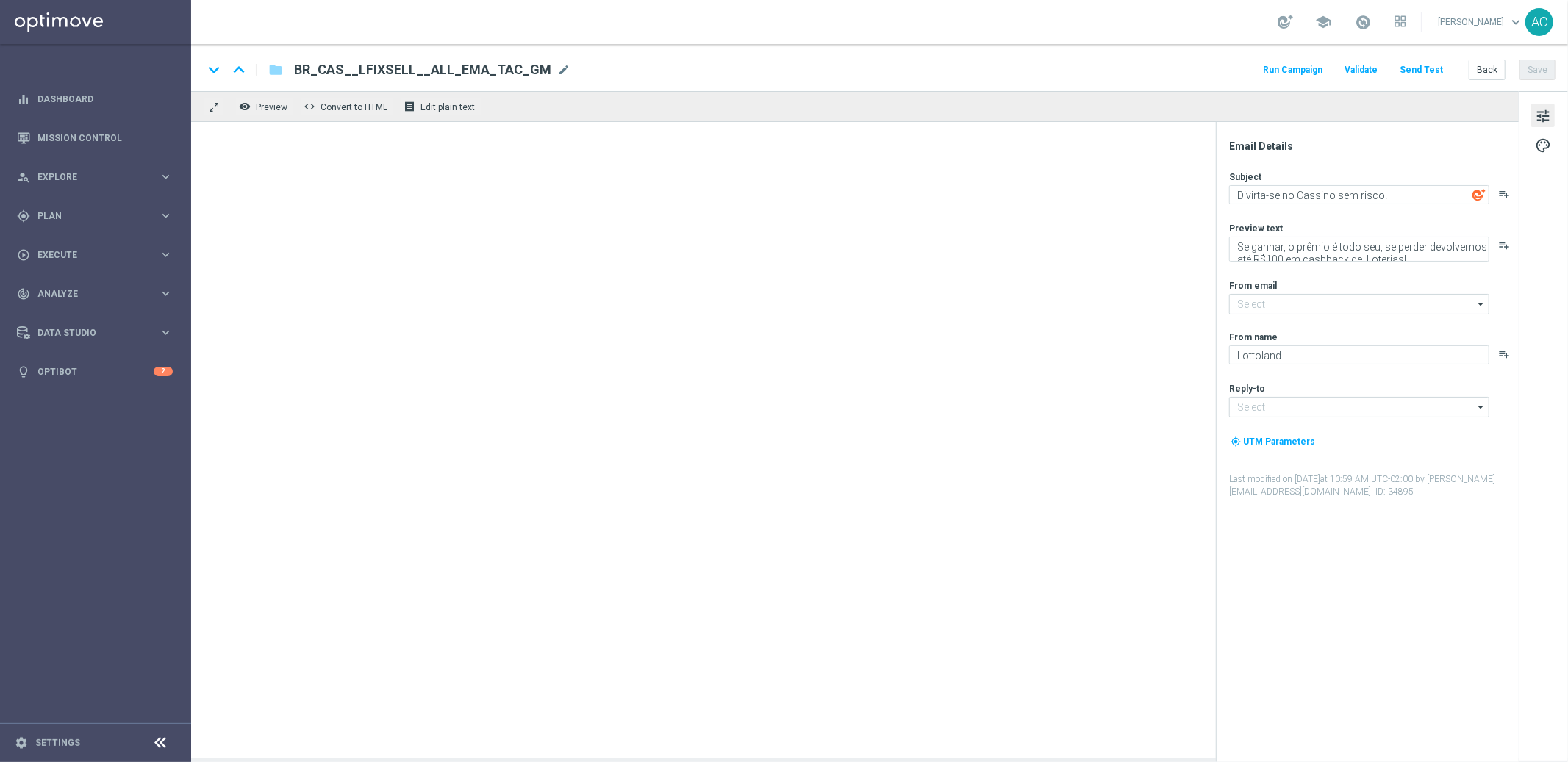
type input "[EMAIL_ADDRESS][DOMAIN_NAME]"
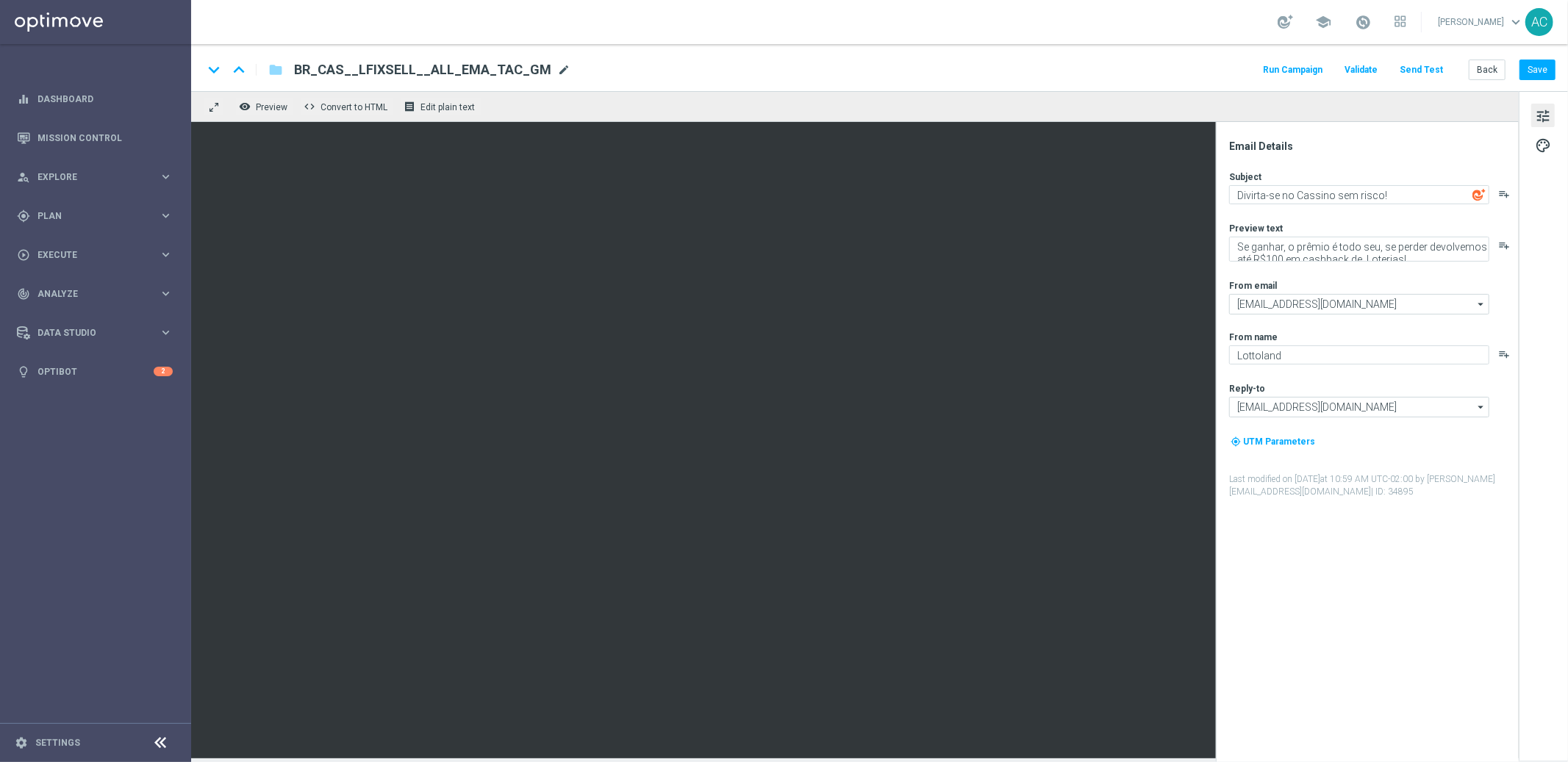
click at [557, 71] on span "mode_edit" at bounding box center [563, 69] width 13 height 13
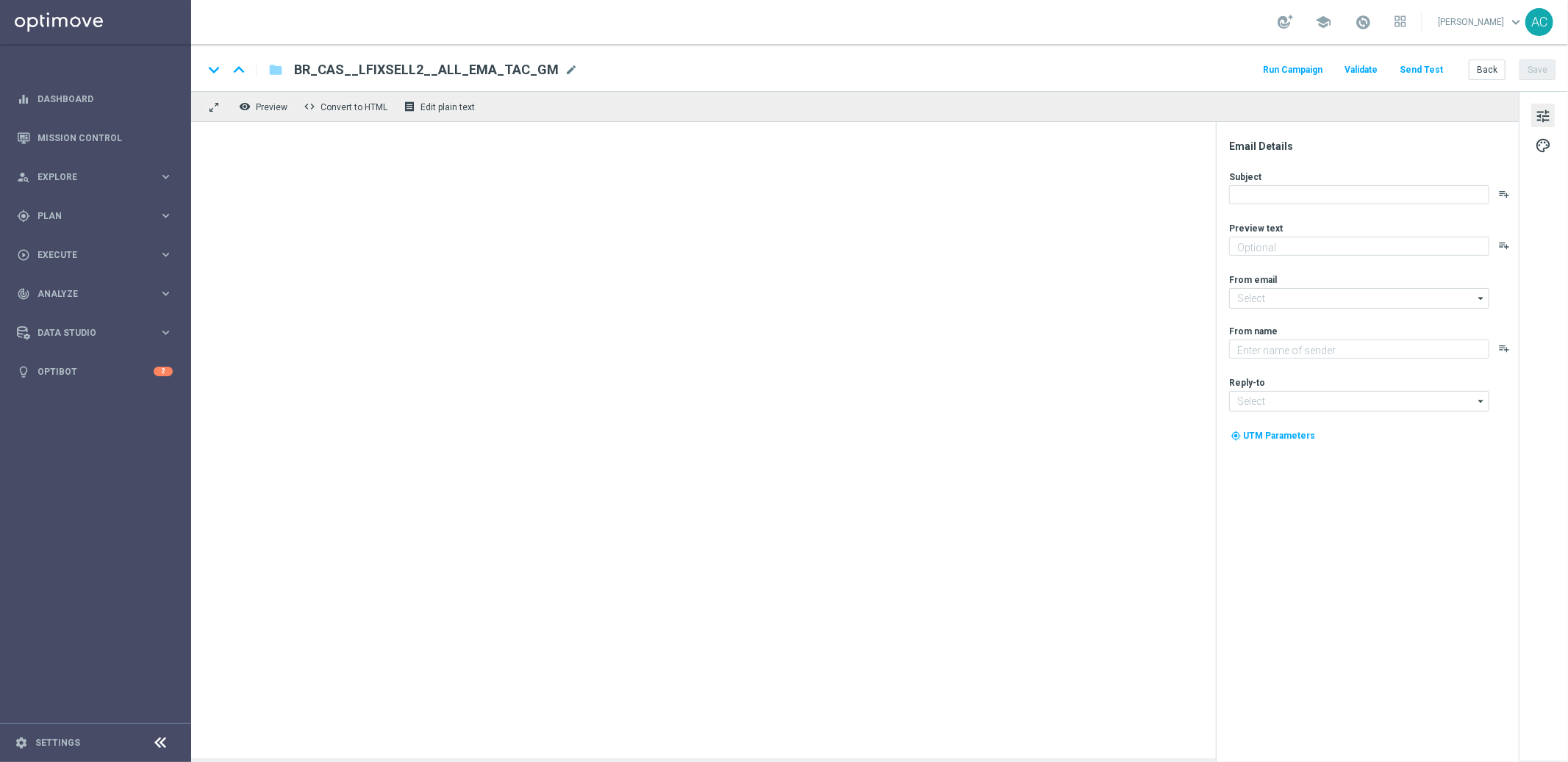
type textarea "Ganhou? O prêmio é seu. Perdeu? Recebe de volta!"
type input "[EMAIL_ADDRESS][DOMAIN_NAME]"
type textarea "Explore o mundo de Cassino na Lottolan"
type input "[EMAIL_ADDRESS][DOMAIN_NAME]"
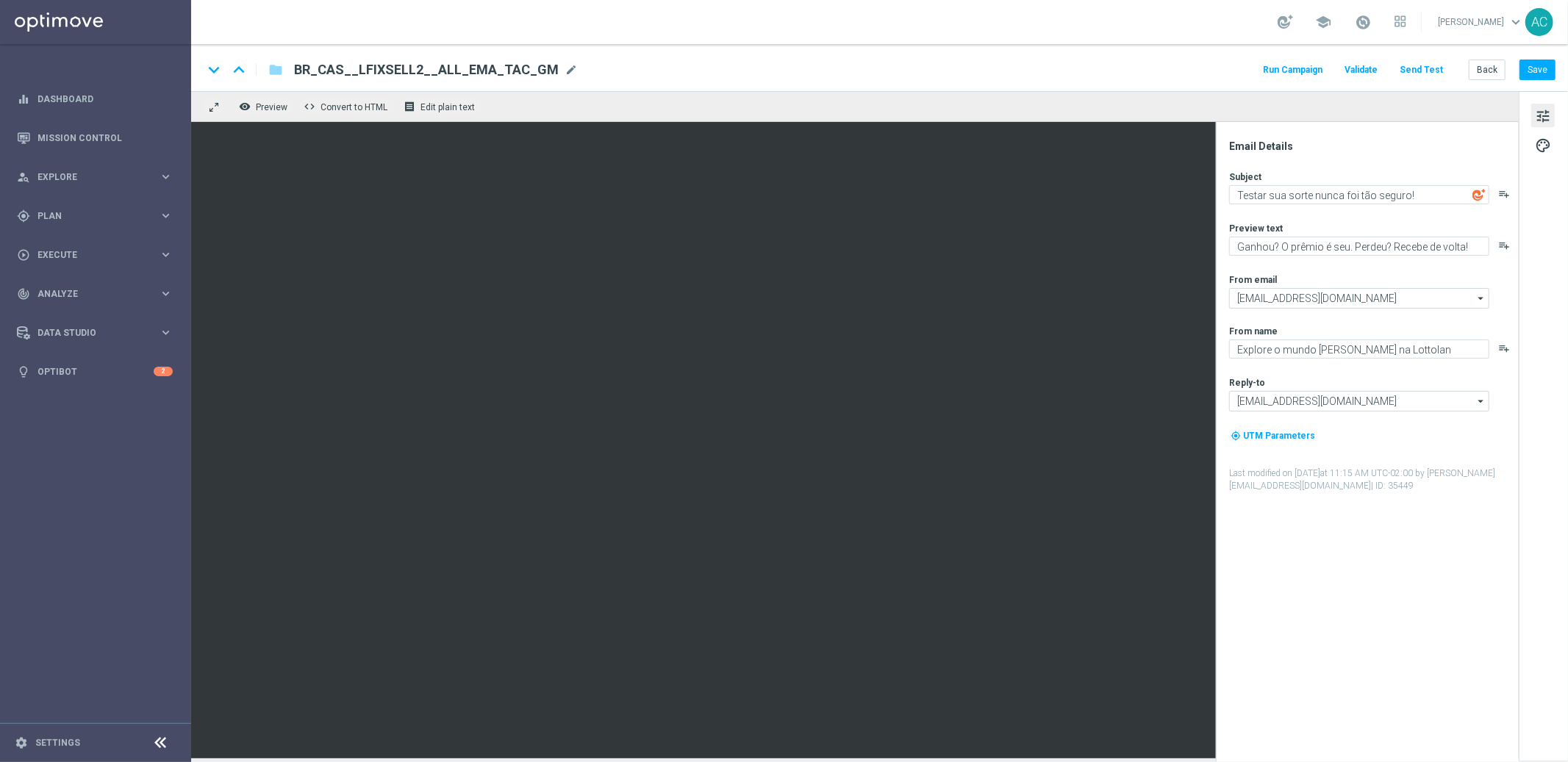
click at [1432, 71] on button "Send Test" at bounding box center [1421, 69] width 48 height 20
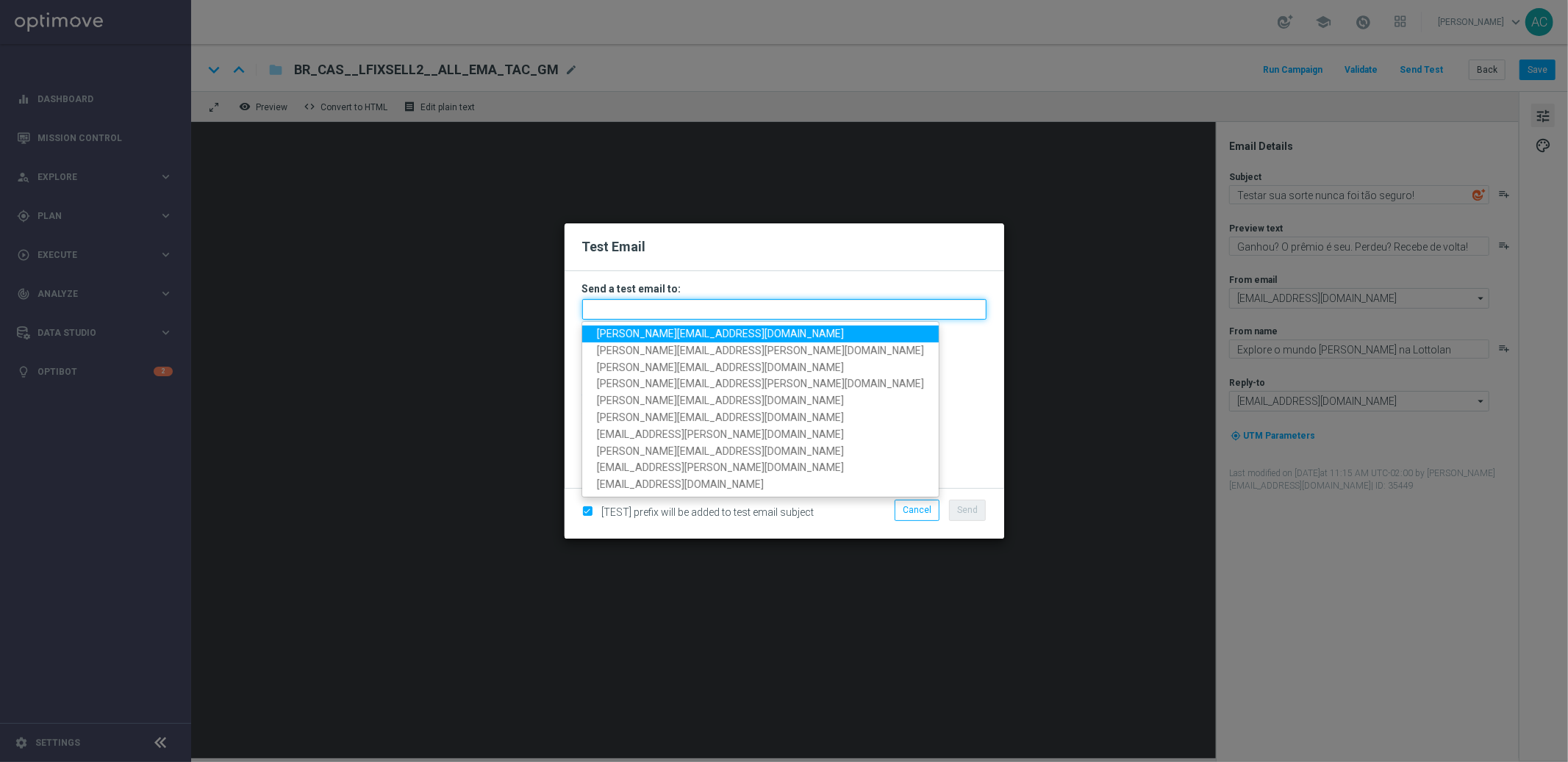
click at [722, 309] on input "text" at bounding box center [784, 310] width 404 height 20
click at [710, 334] on span "adriano.costa@lottoland.com" at bounding box center [719, 333] width 247 height 12
type input "adriano.costa@lottoland.com"
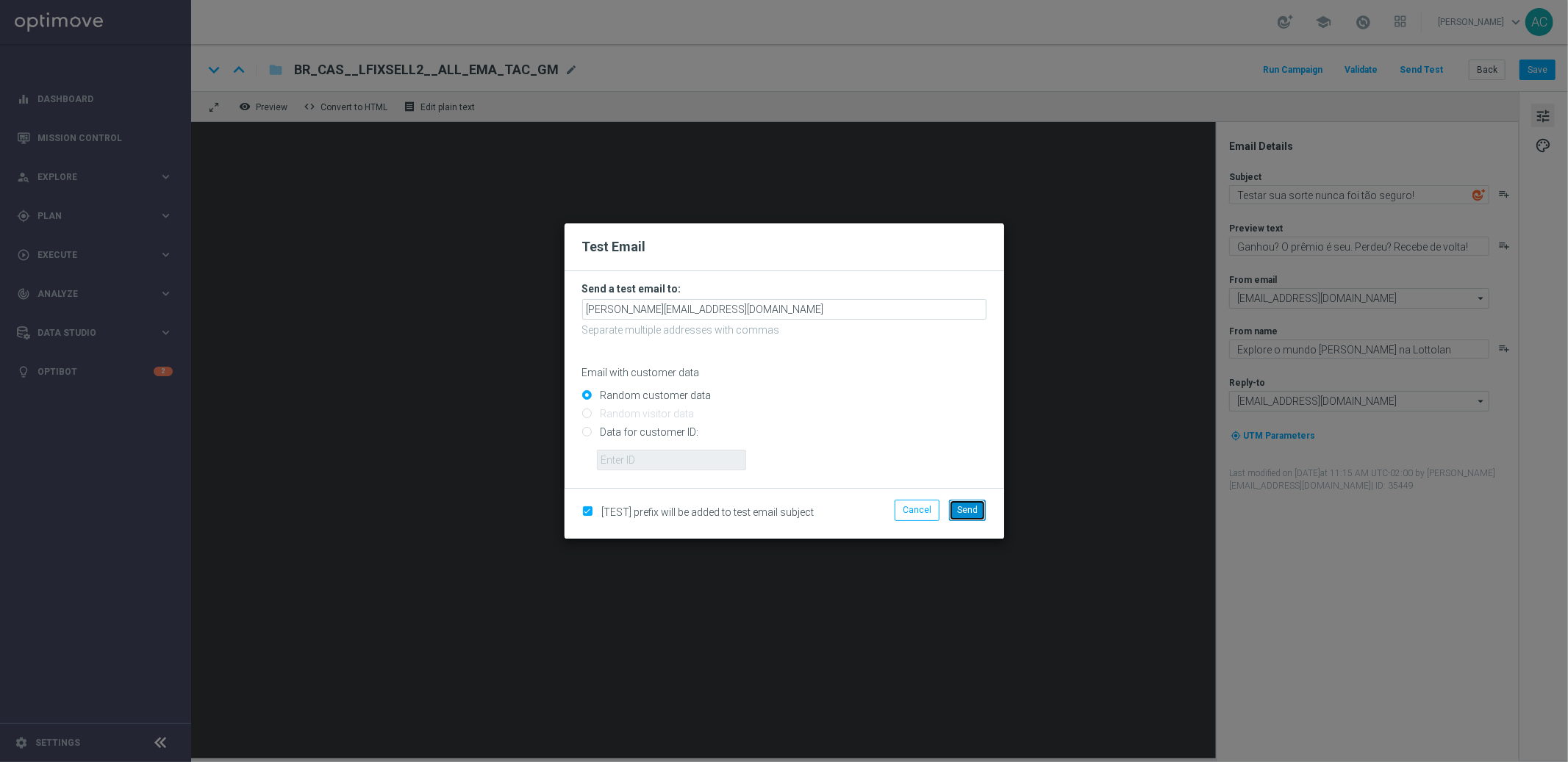
click at [975, 509] on span "Send" at bounding box center [968, 510] width 20 height 10
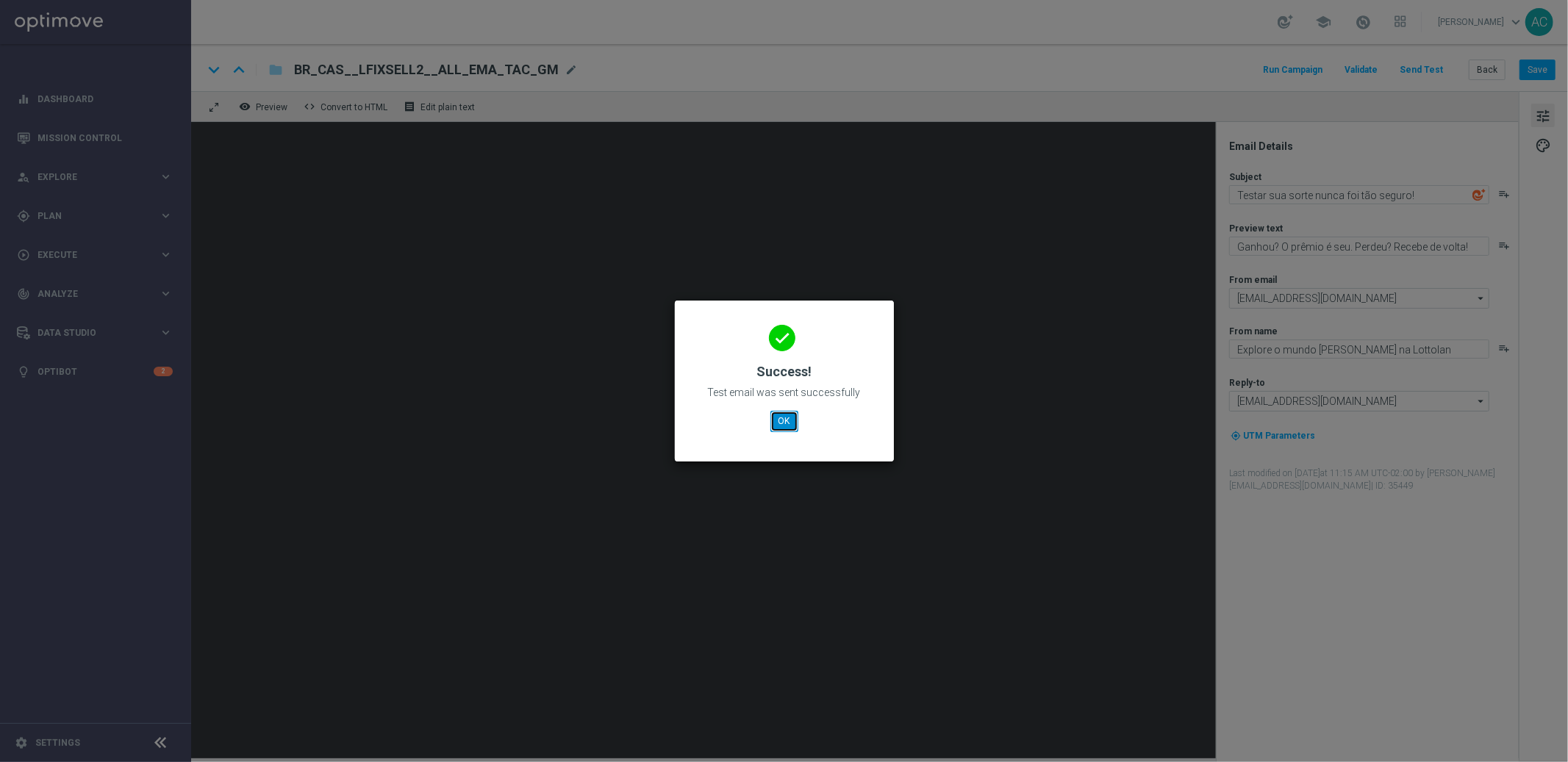
click at [786, 422] on button "OK" at bounding box center [784, 421] width 28 height 20
